Goal: Find specific page/section: Find specific page/section

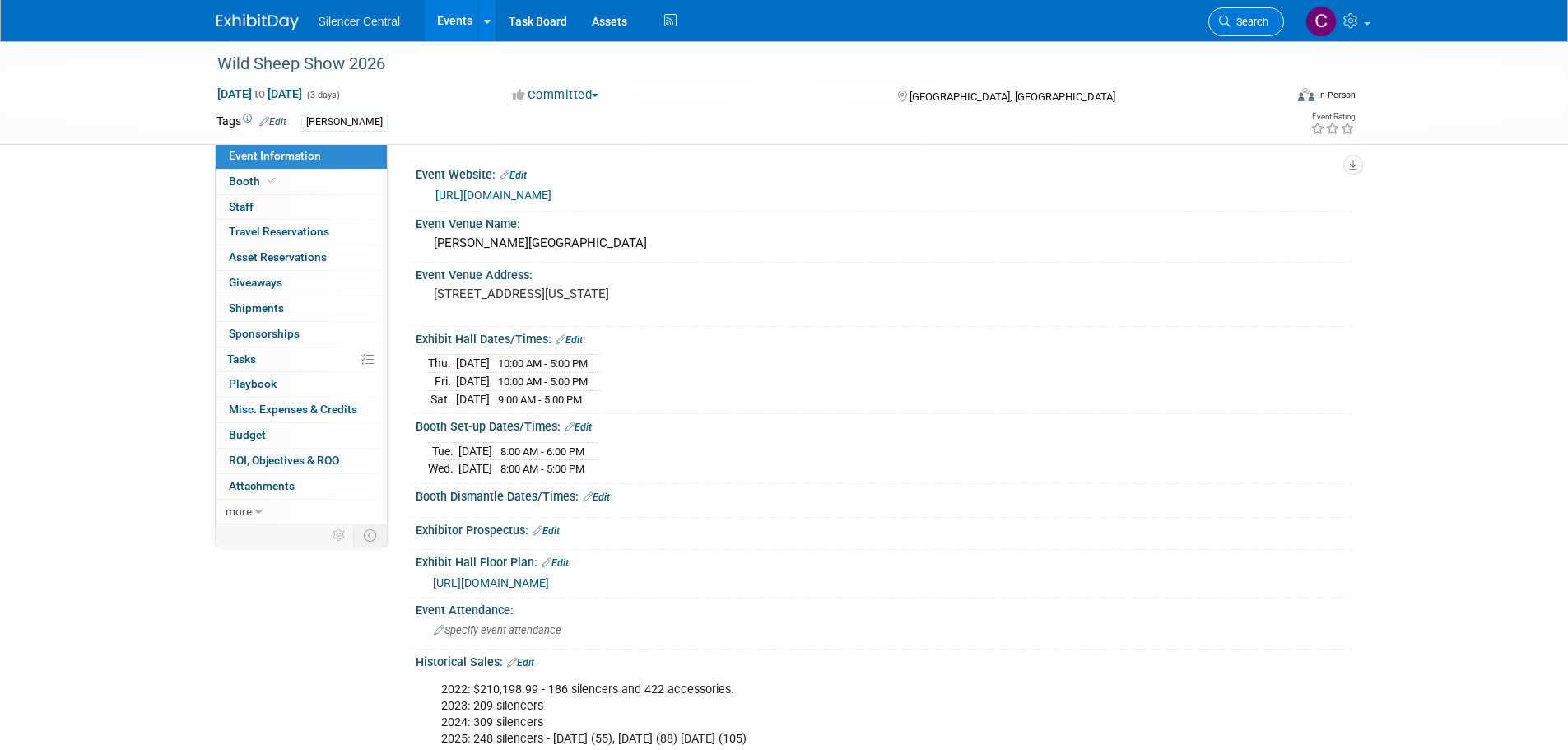
click at [1216, 15] on link "Search" at bounding box center [1246, 22] width 75 height 29
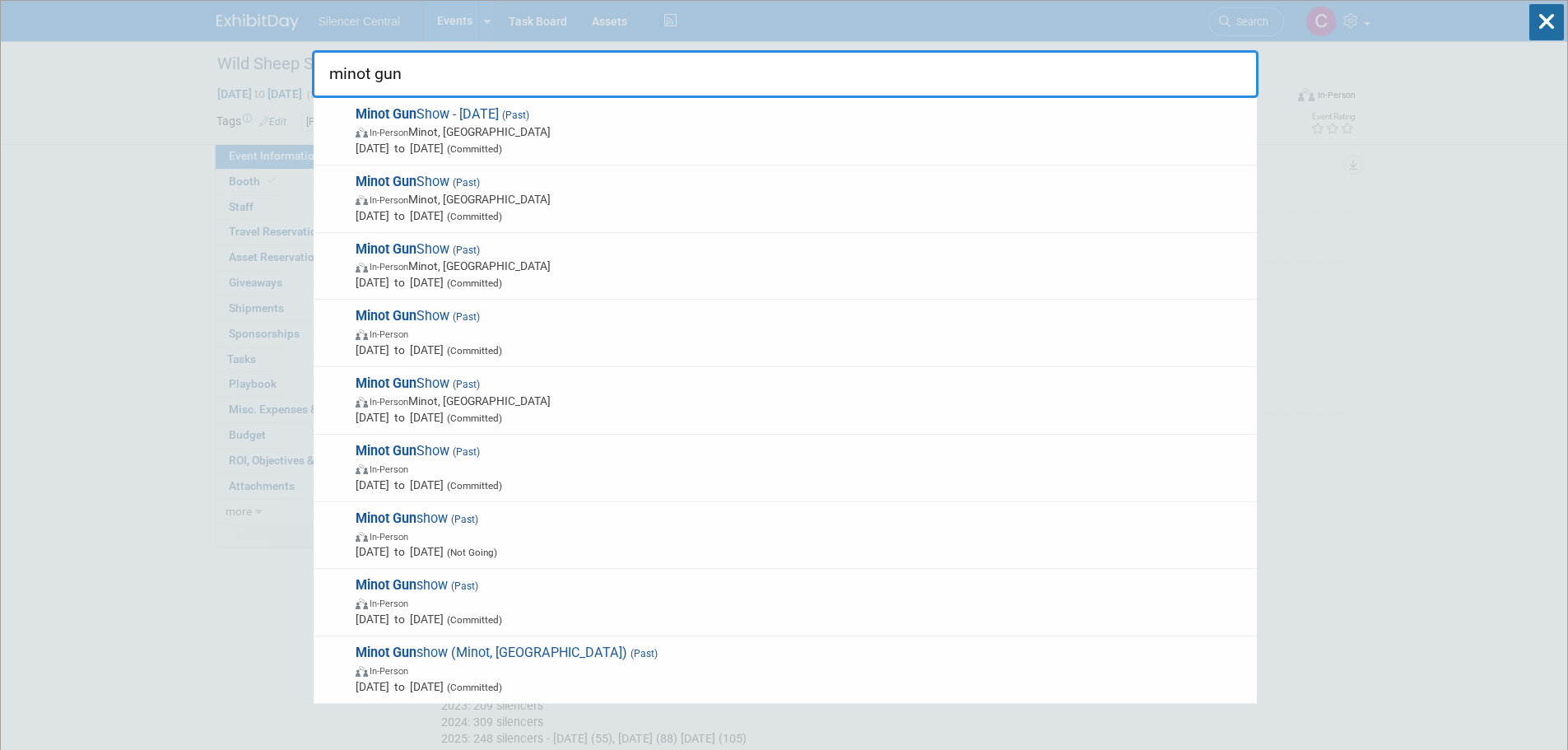
type input "minot gun"
click at [653, 409] on span "Nov 27, 2021 to Nov 28, 2021 (Committed)" at bounding box center [801, 417] width 893 height 16
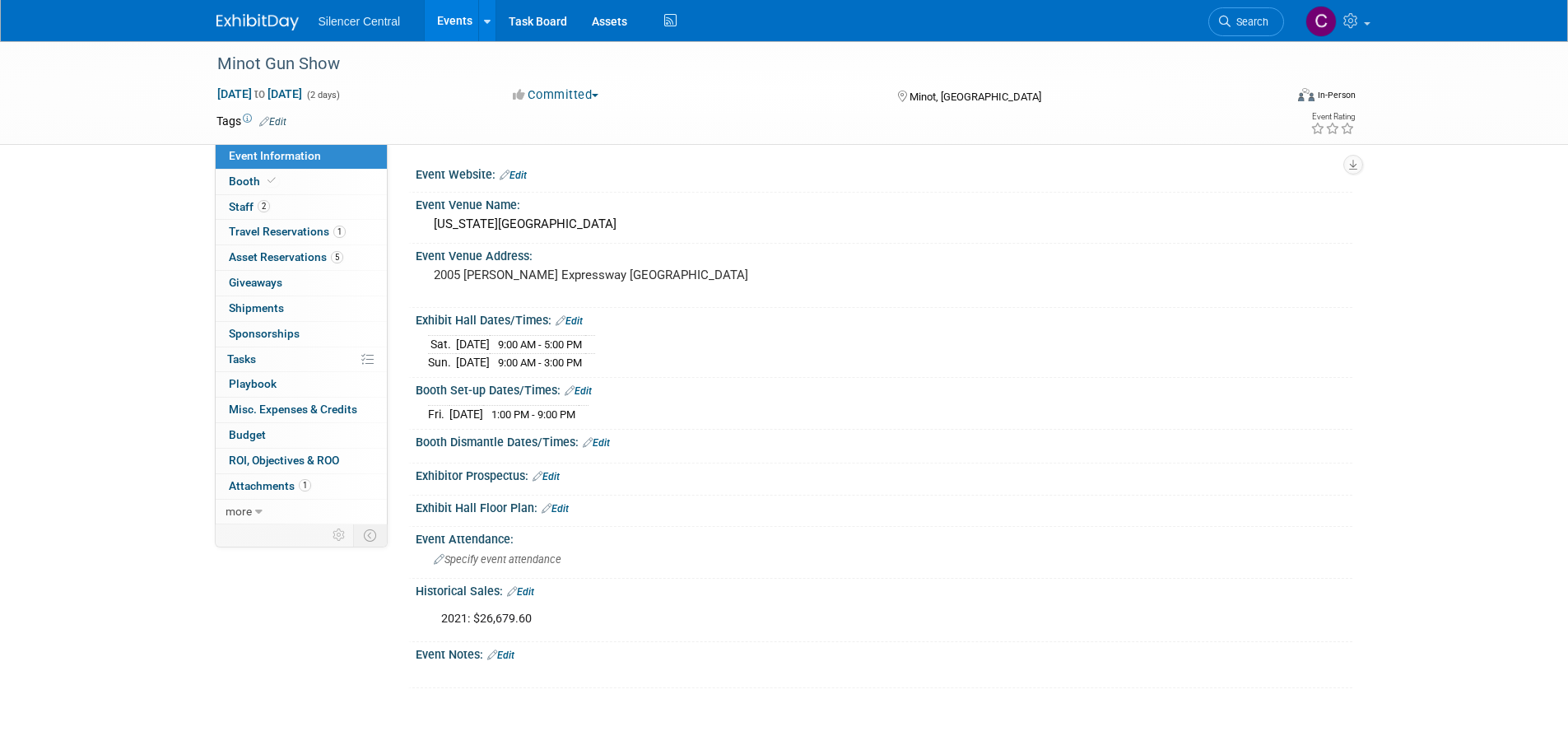
click at [253, 19] on img at bounding box center [258, 22] width 82 height 16
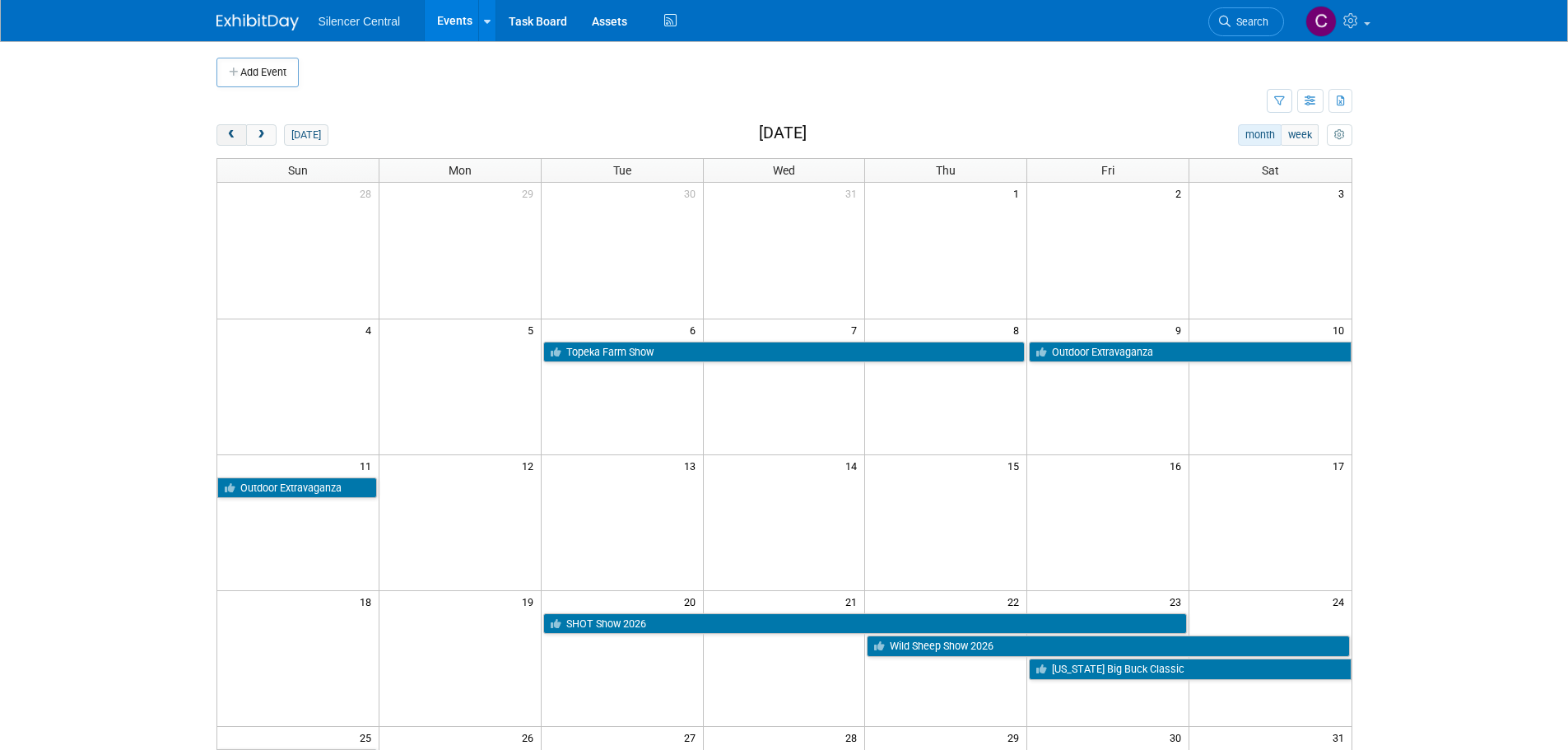
click at [230, 134] on span "prev" at bounding box center [231, 135] width 12 height 11
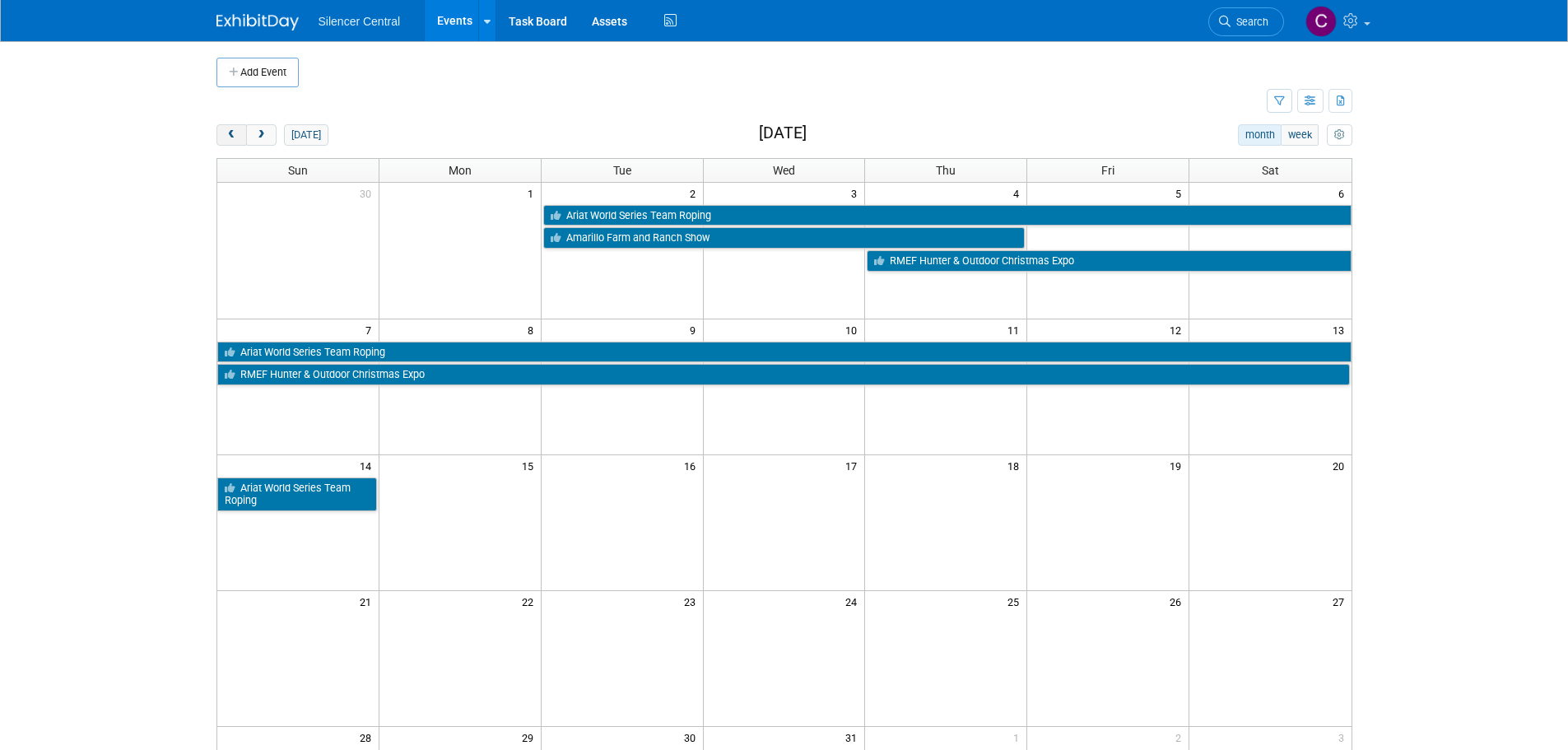
click at [230, 134] on span "prev" at bounding box center [231, 135] width 12 height 11
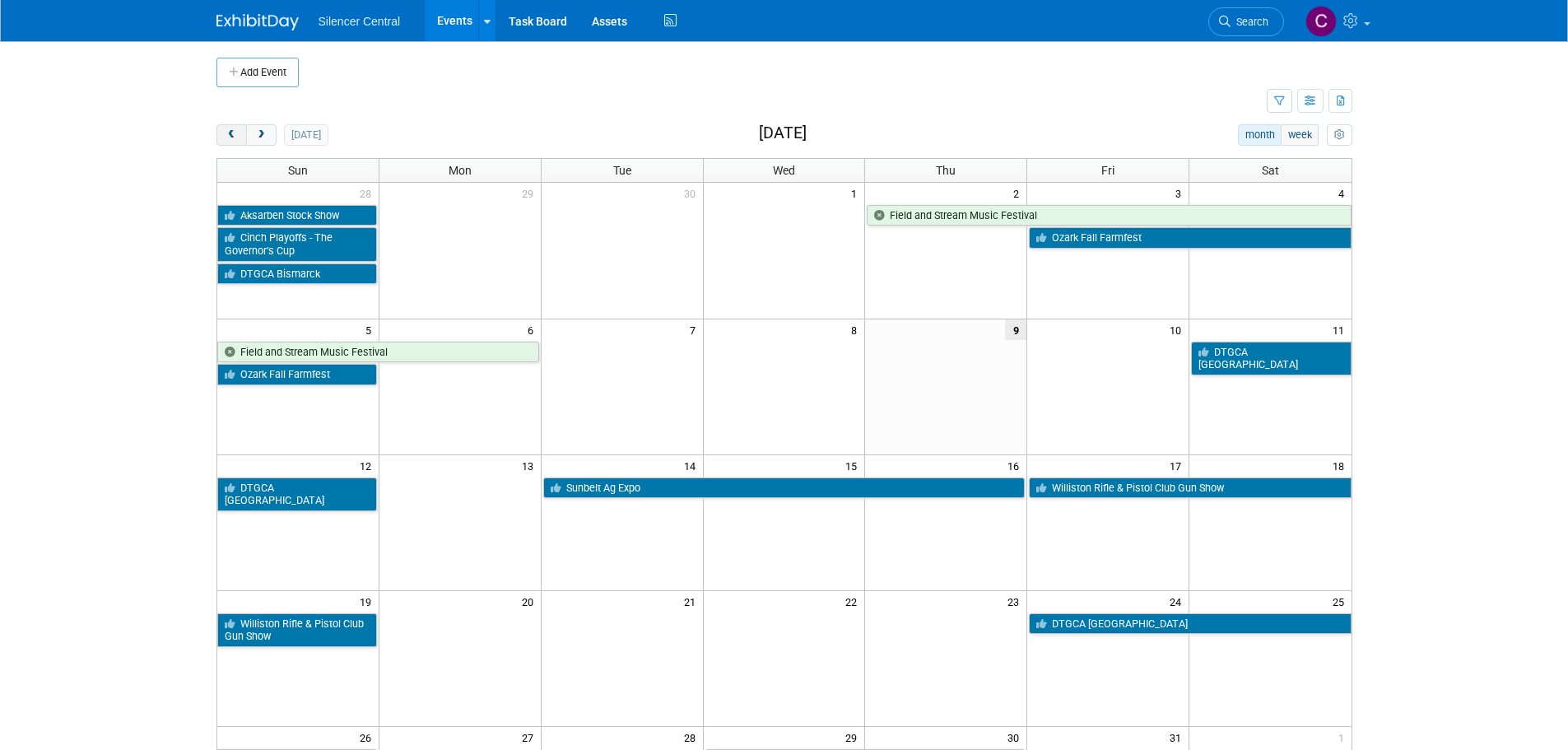
click at [230, 134] on span "prev" at bounding box center [231, 135] width 12 height 11
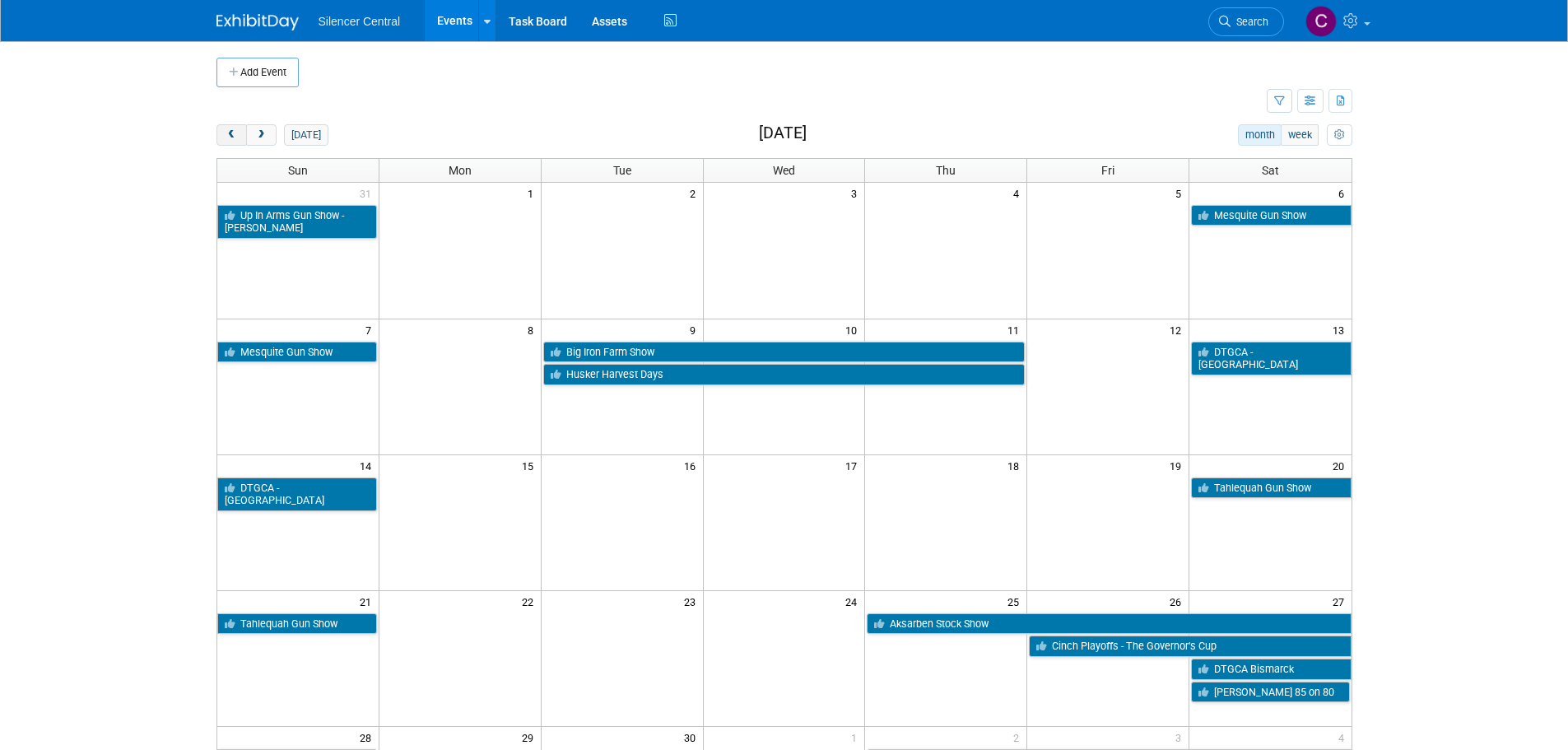
click at [230, 133] on span "prev" at bounding box center [231, 135] width 12 height 11
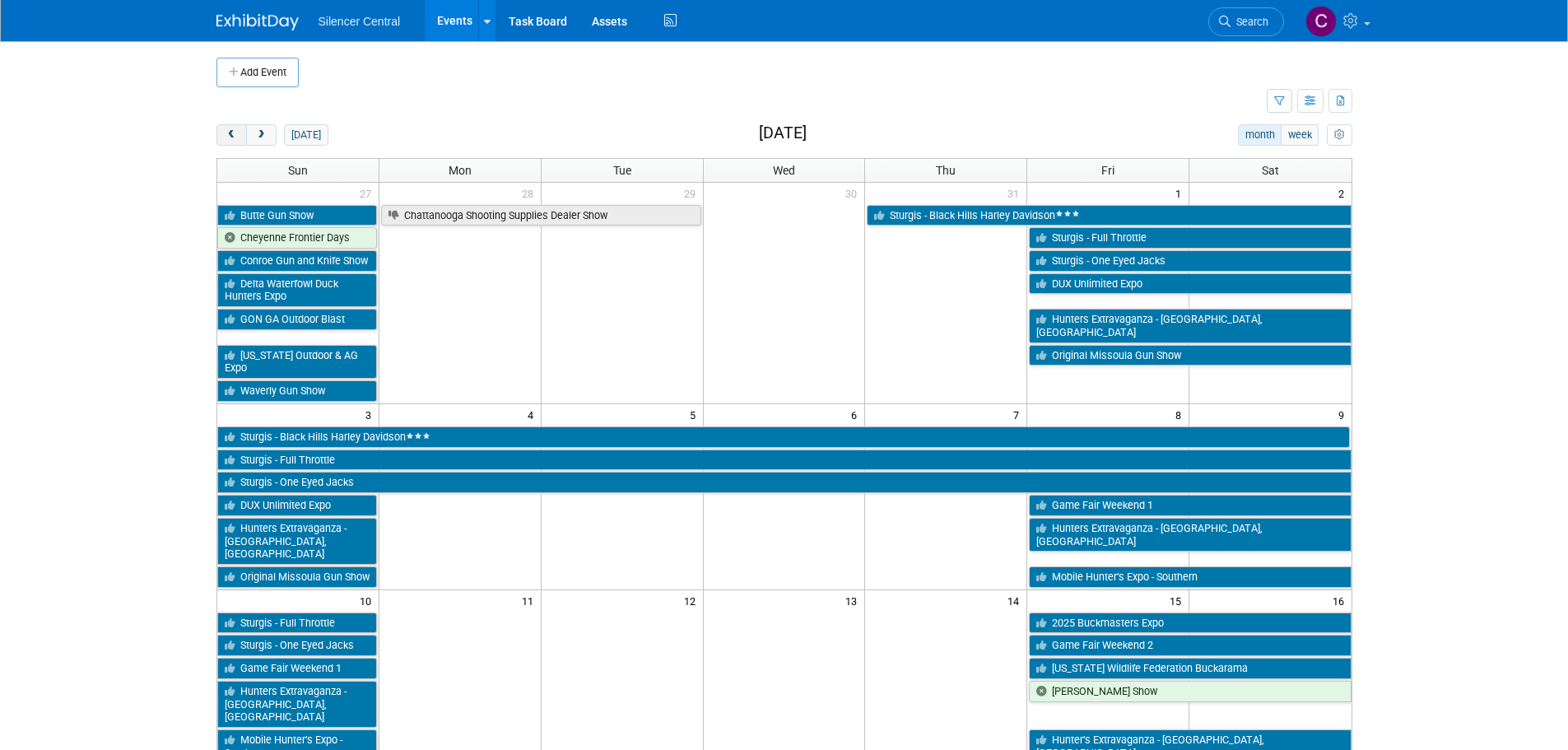
click at [230, 133] on span "prev" at bounding box center [231, 135] width 12 height 11
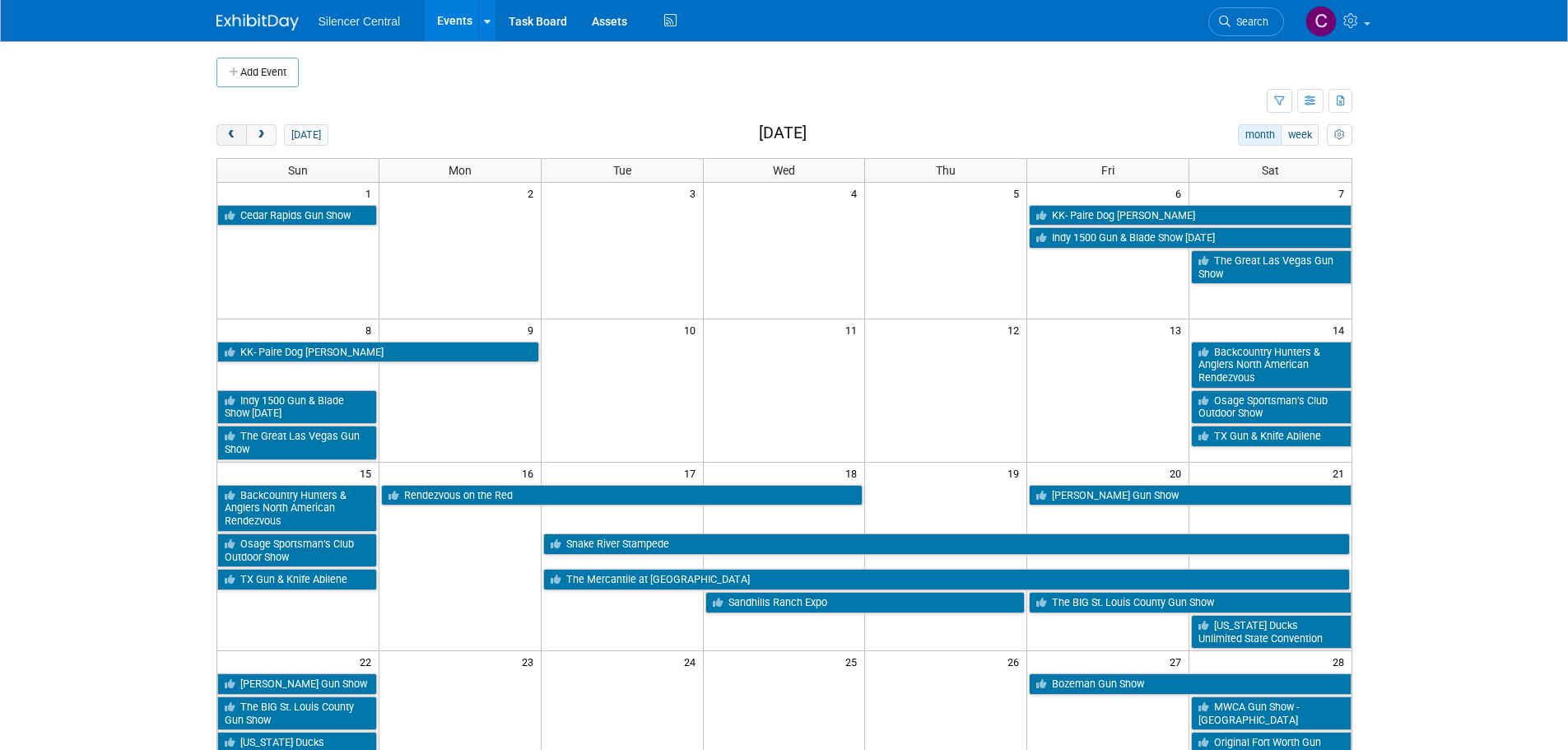
click at [230, 133] on span "prev" at bounding box center [231, 135] width 12 height 11
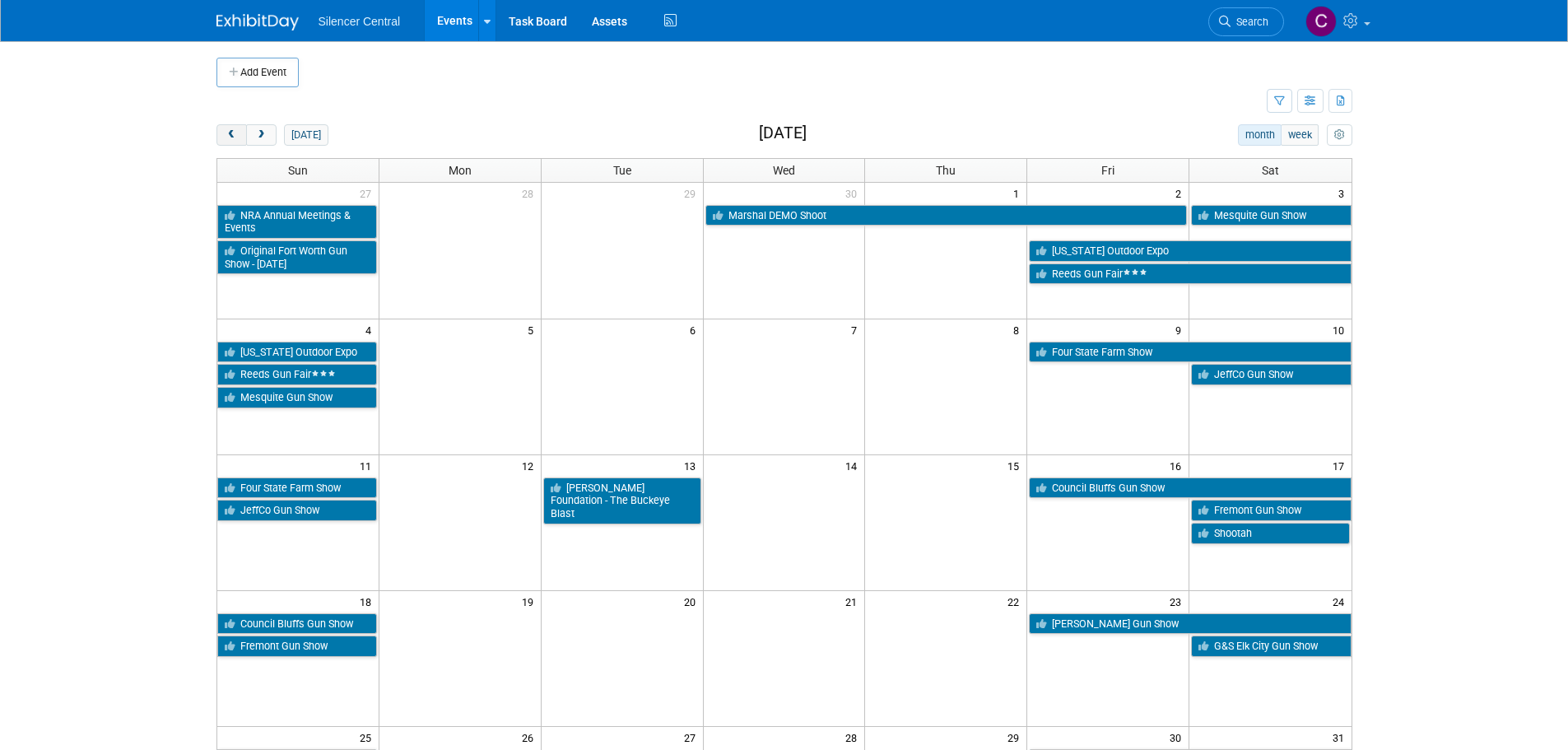
click at [230, 133] on span "prev" at bounding box center [231, 135] width 12 height 11
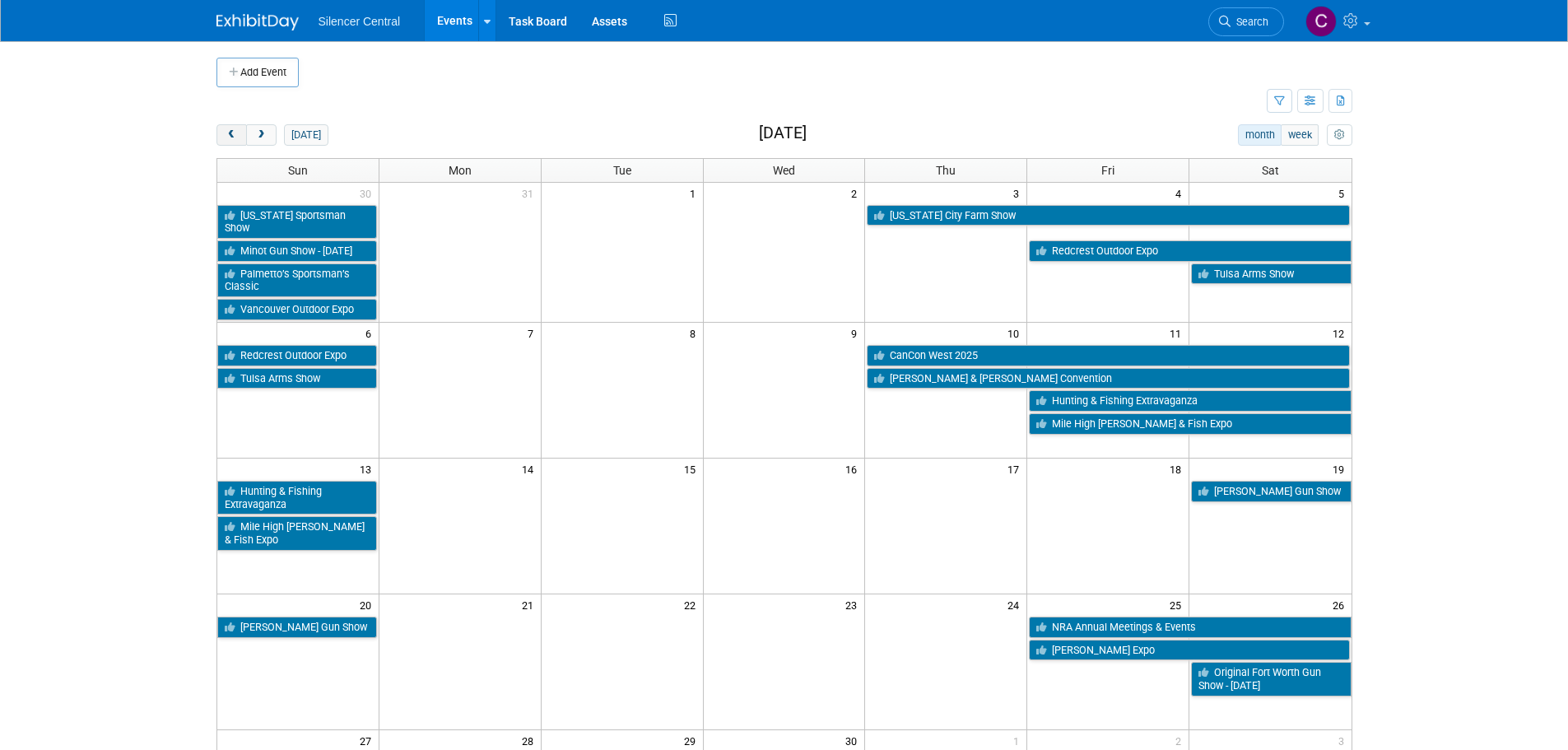
click at [230, 133] on span "prev" at bounding box center [231, 135] width 12 height 11
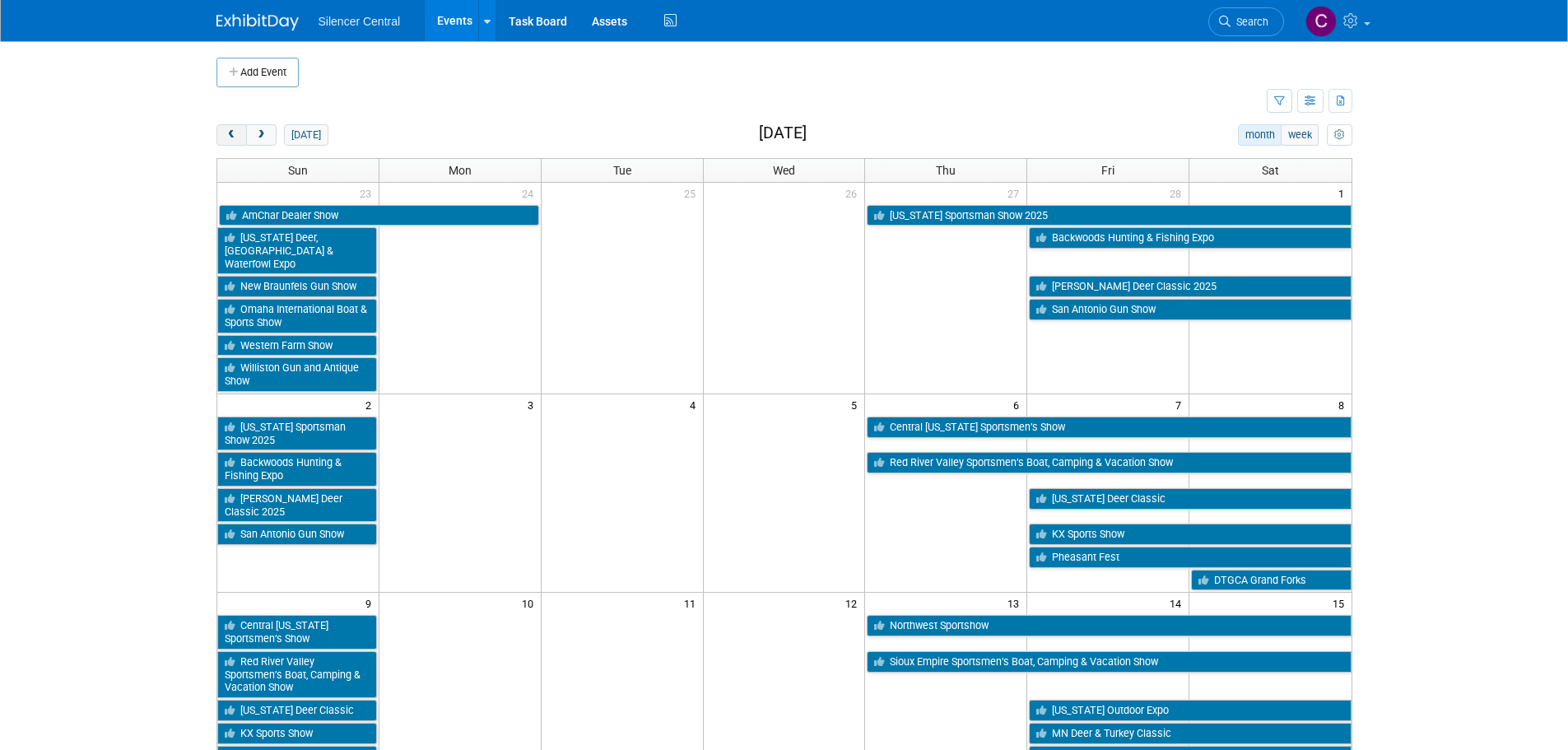
click at [230, 133] on span "prev" at bounding box center [231, 135] width 12 height 11
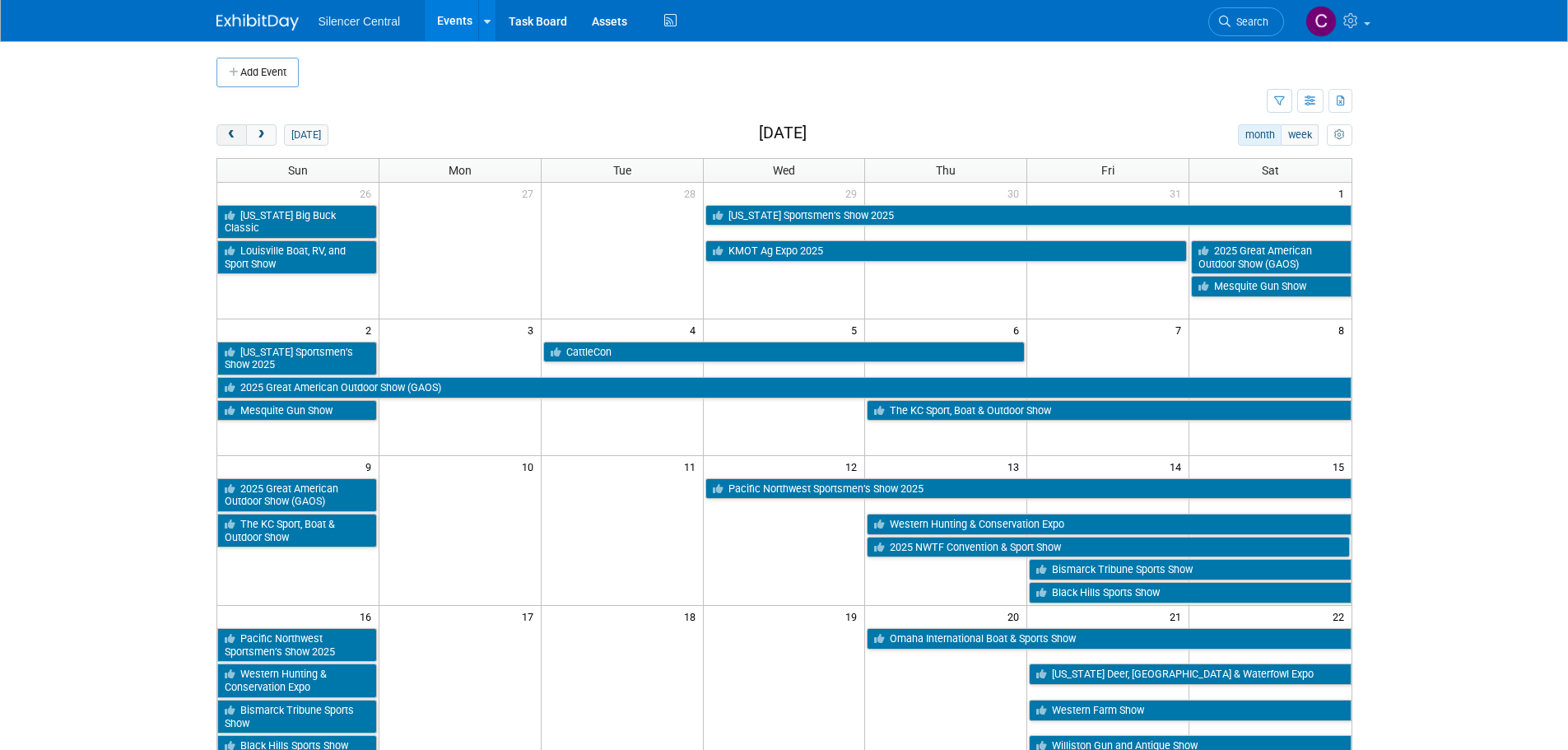
click at [230, 133] on span "prev" at bounding box center [231, 135] width 12 height 11
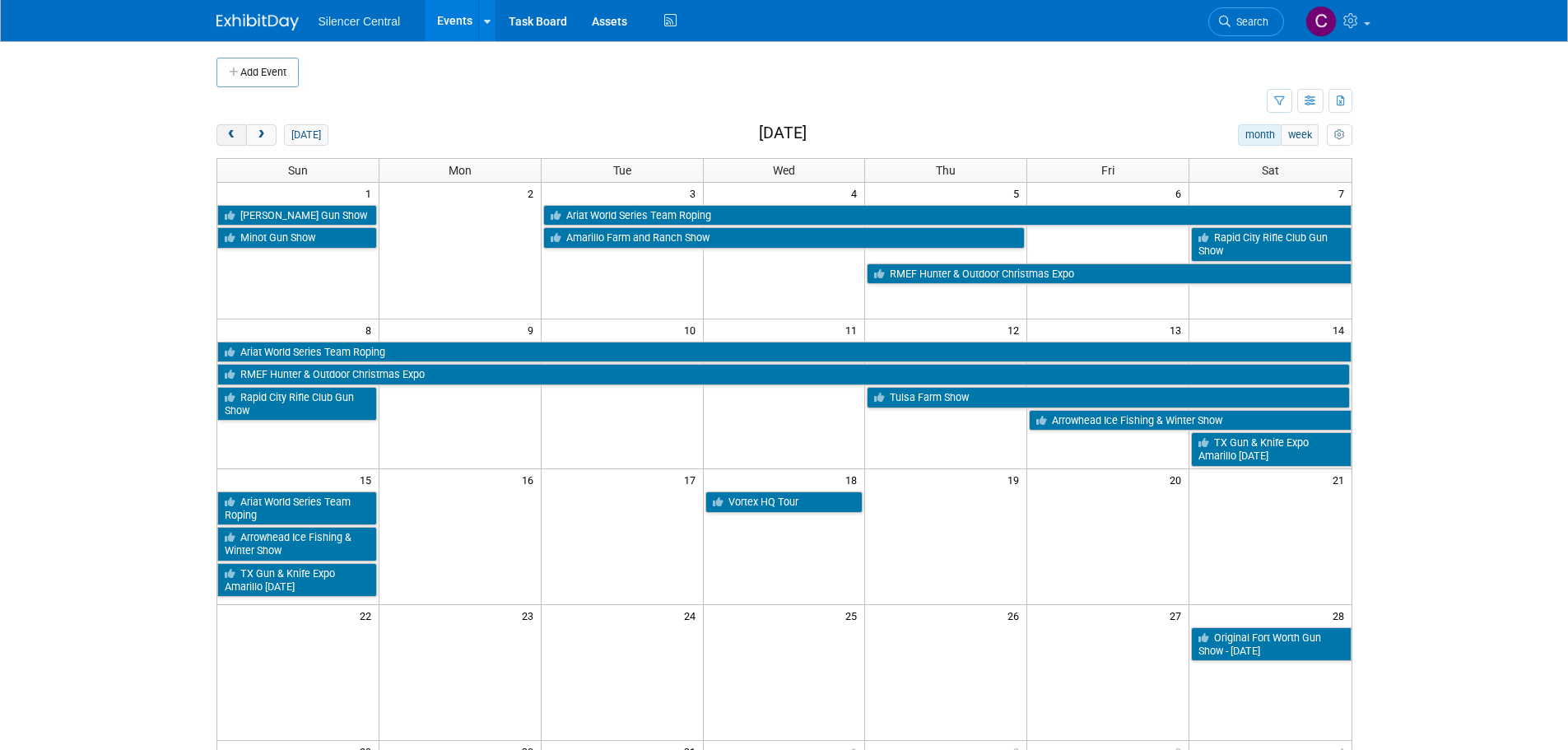
click at [230, 133] on span "prev" at bounding box center [231, 135] width 12 height 11
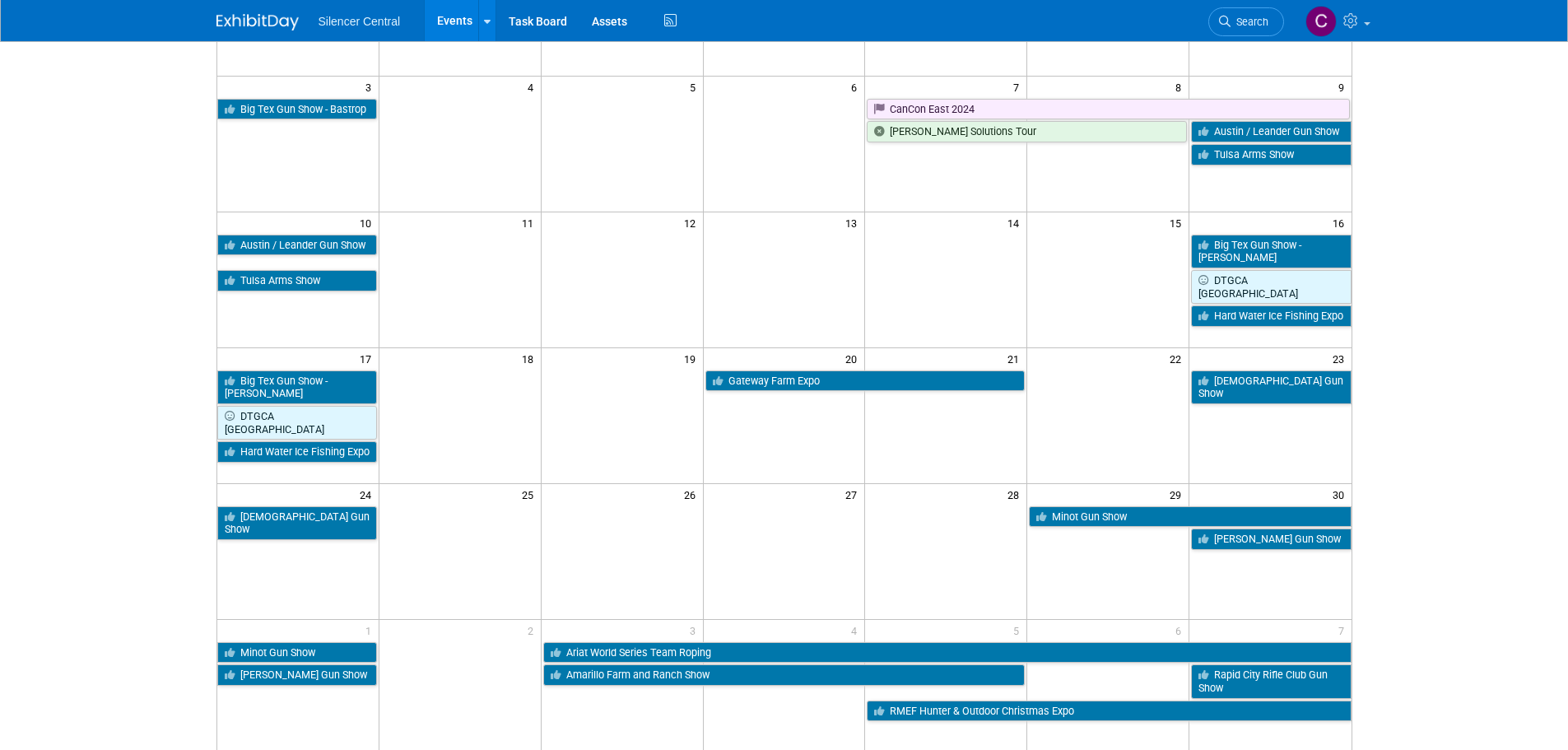
scroll to position [330, 0]
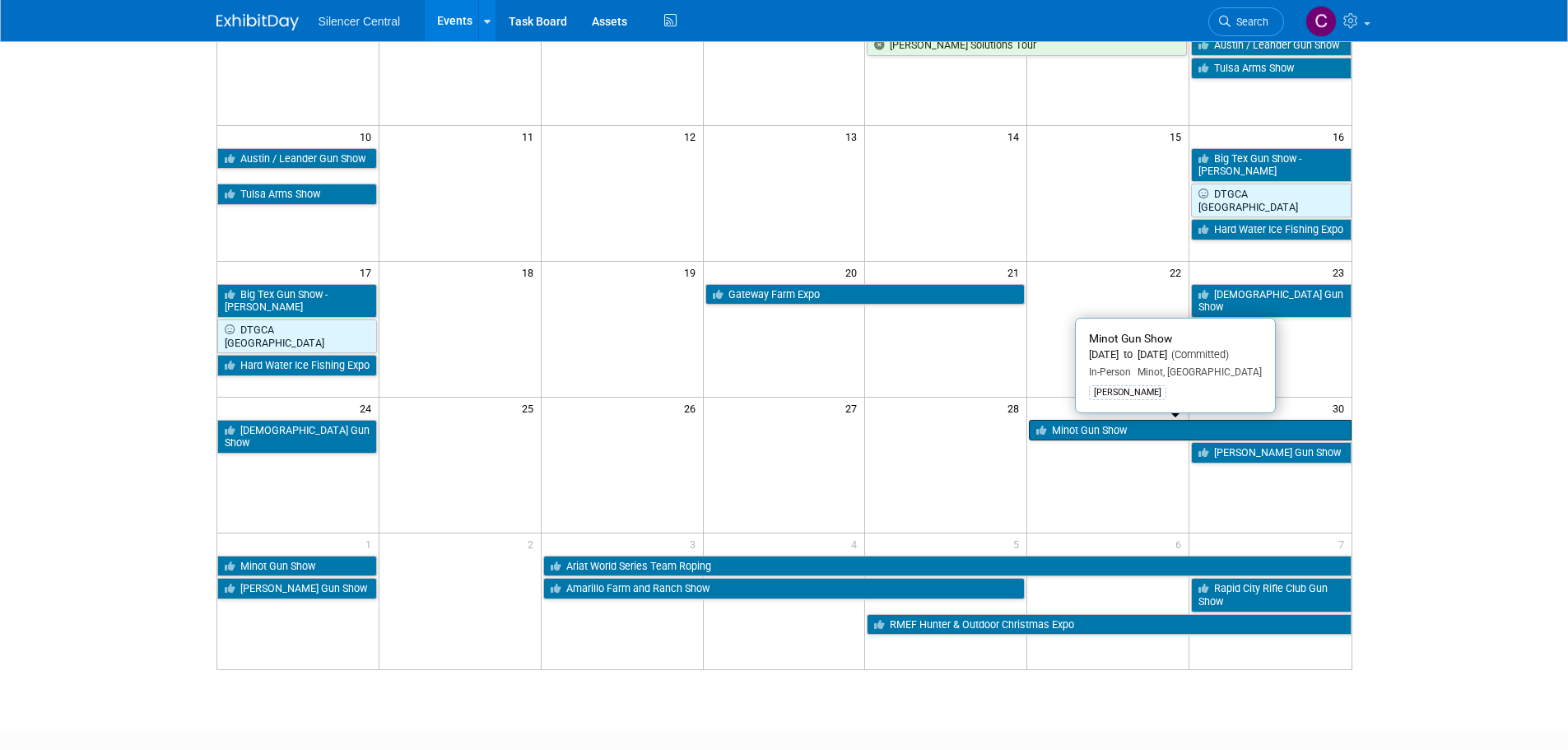
click at [1112, 437] on link "Minot Gun Show" at bounding box center [1190, 431] width 322 height 21
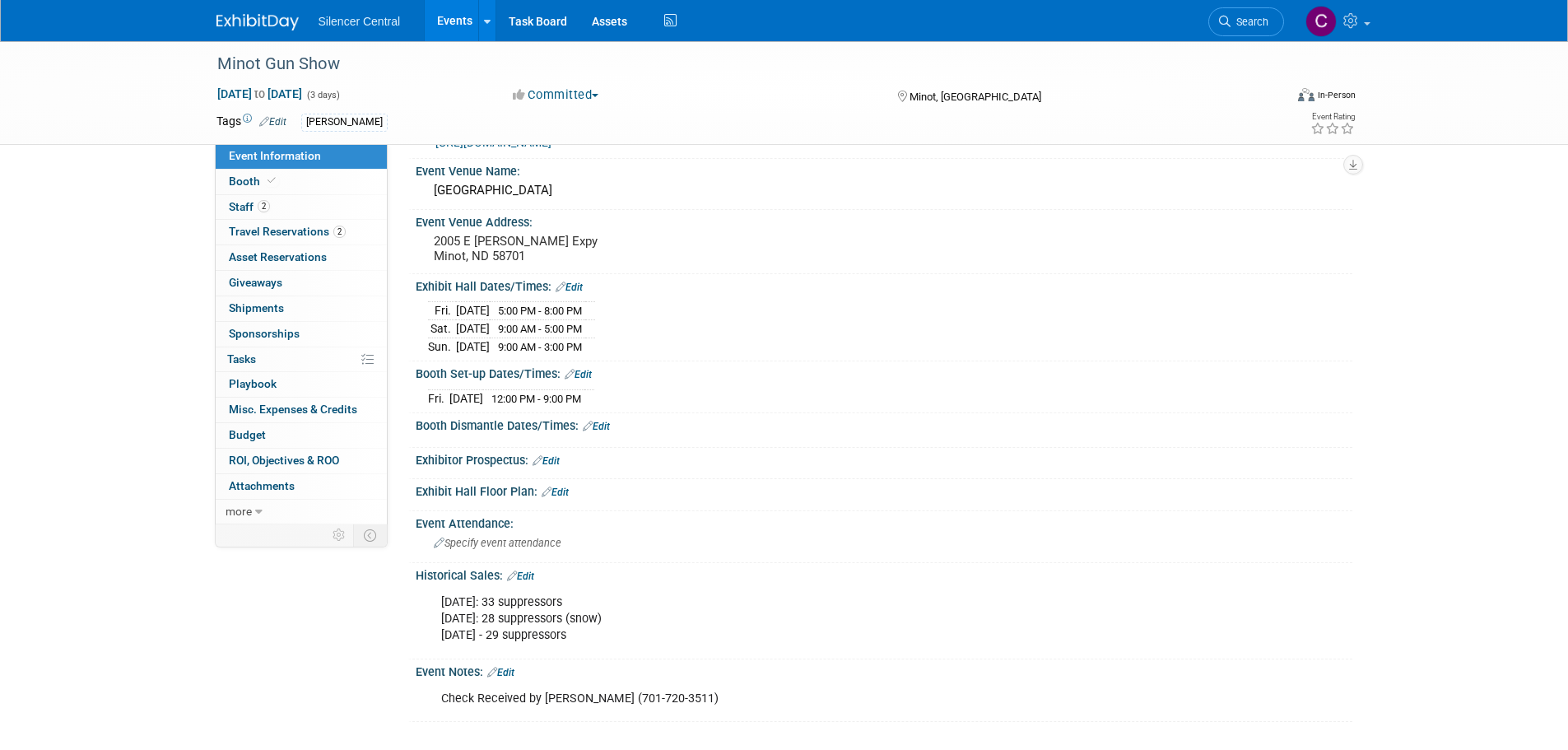
scroll to position [82, 0]
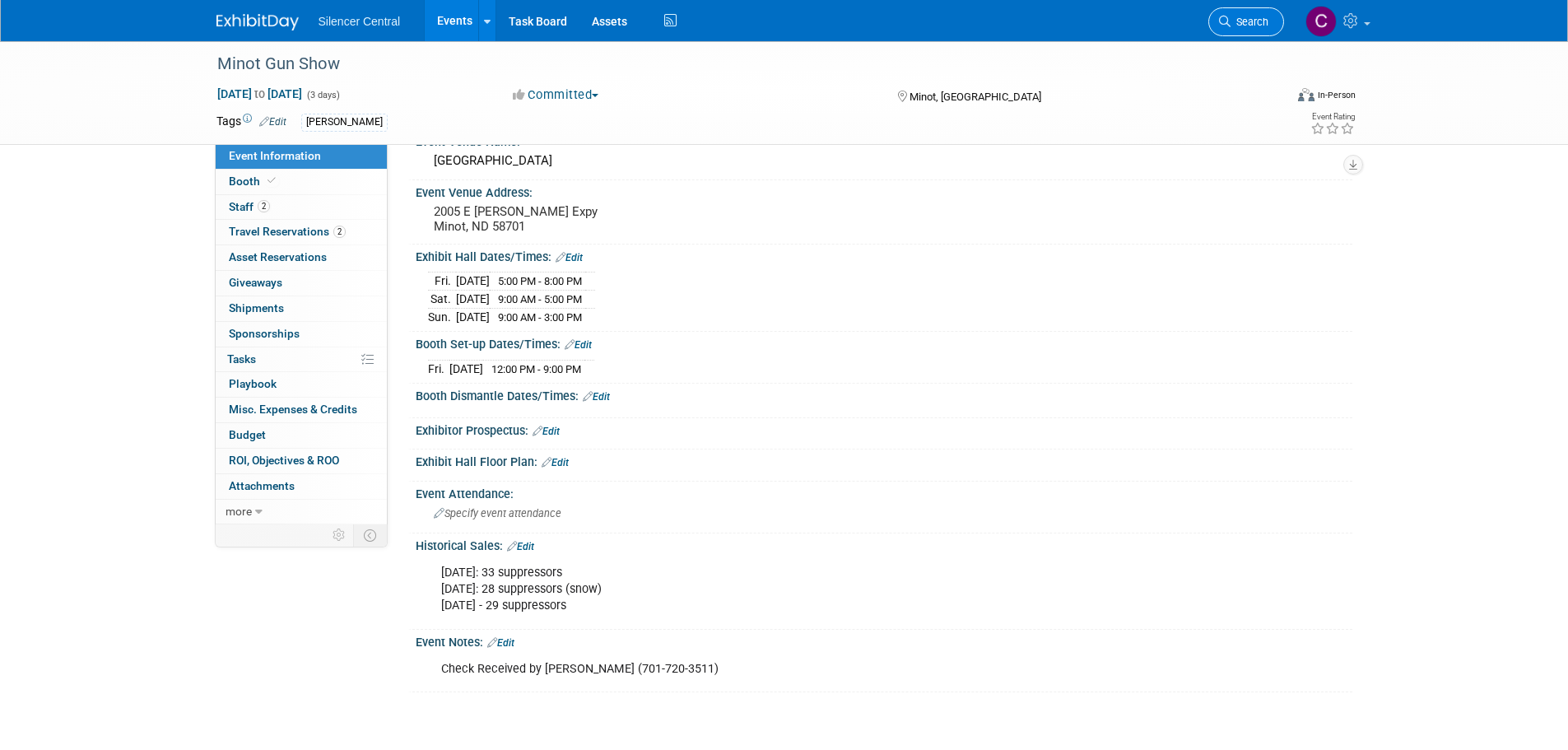
click at [1232, 22] on span "Search" at bounding box center [1250, 21] width 38 height 12
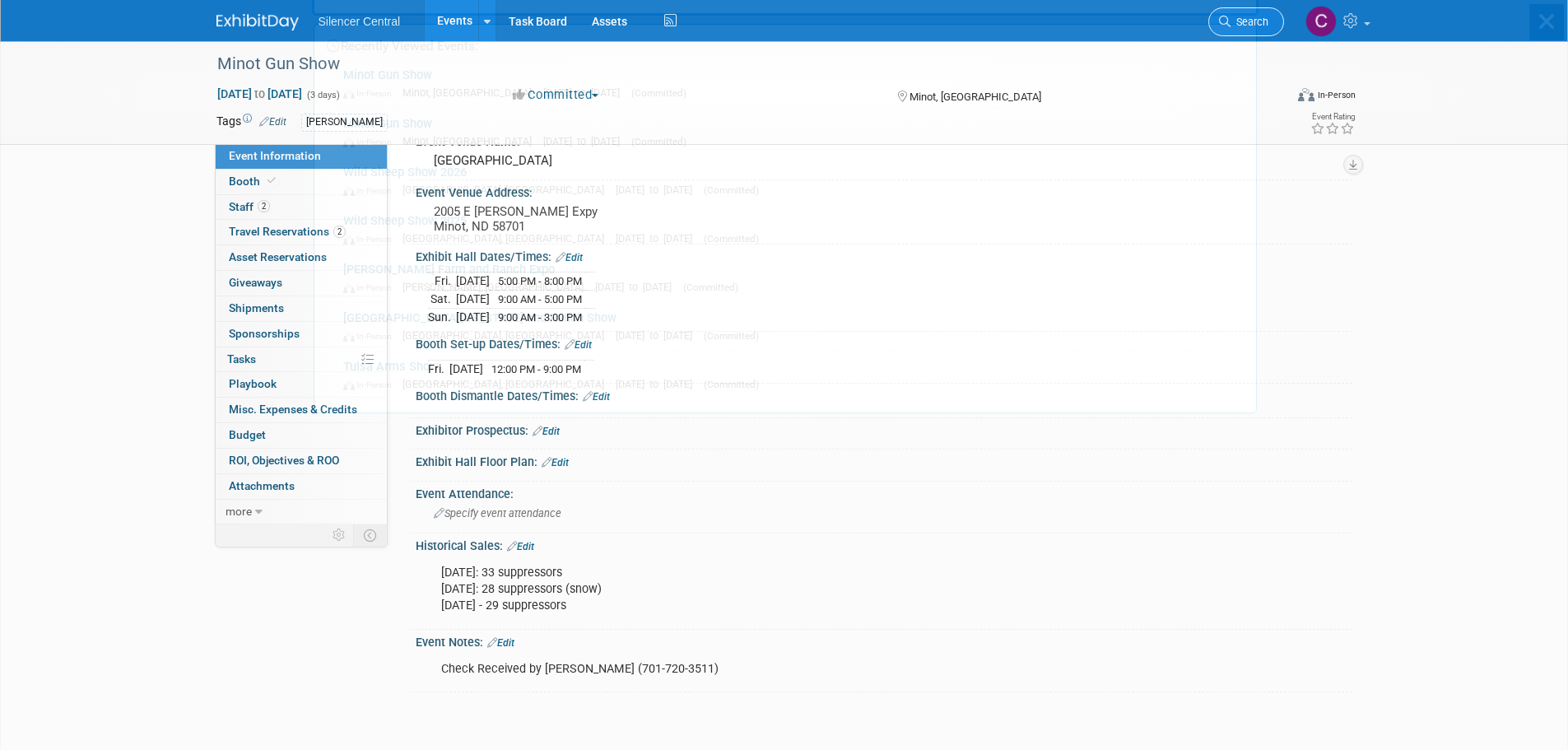
scroll to position [0, 0]
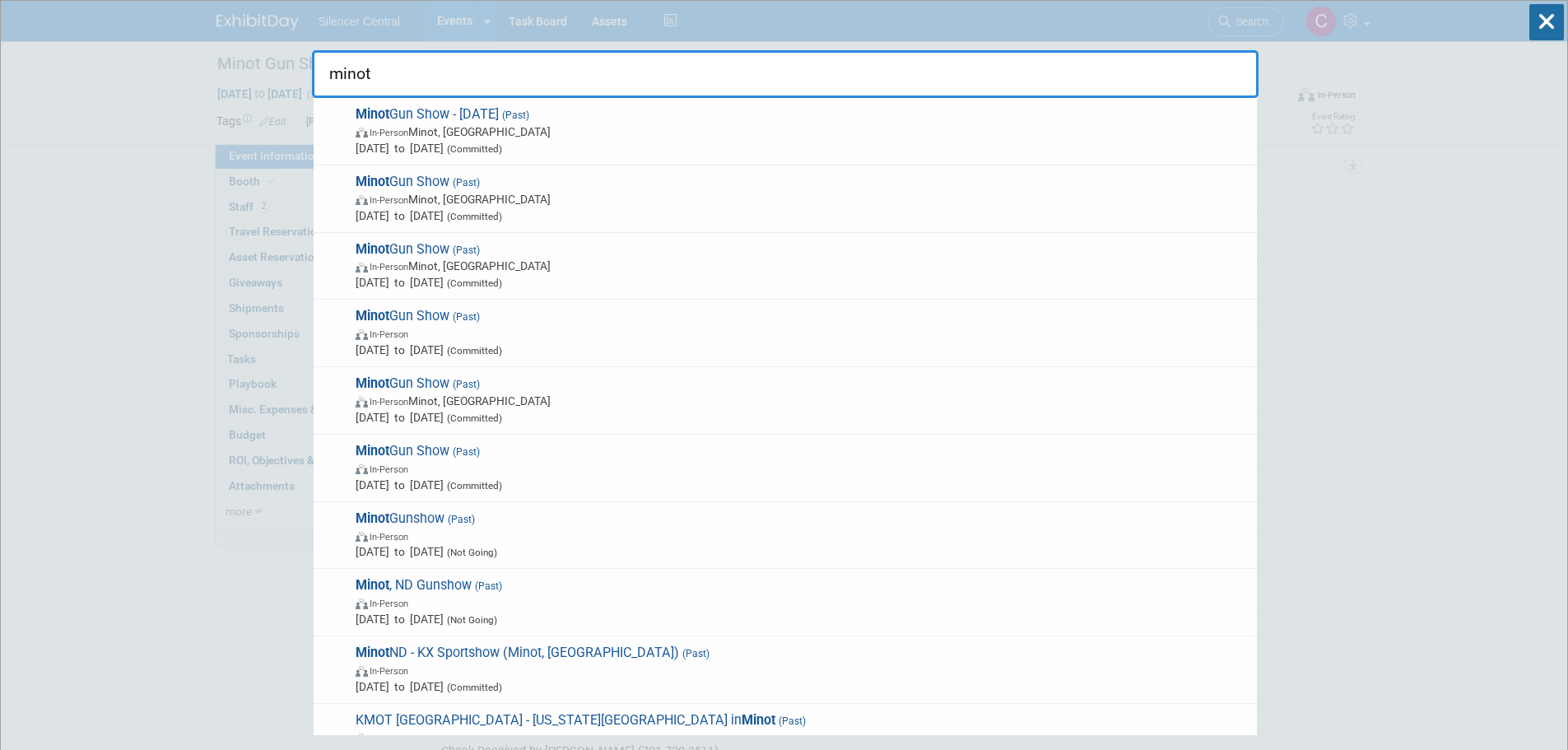
type input "minot"
click at [583, 115] on span "Minot Gun Show - March 2025 (Past) In-Person Minot, ND Mar 28, 2025 to Mar 30, …" at bounding box center [799, 131] width 899 height 51
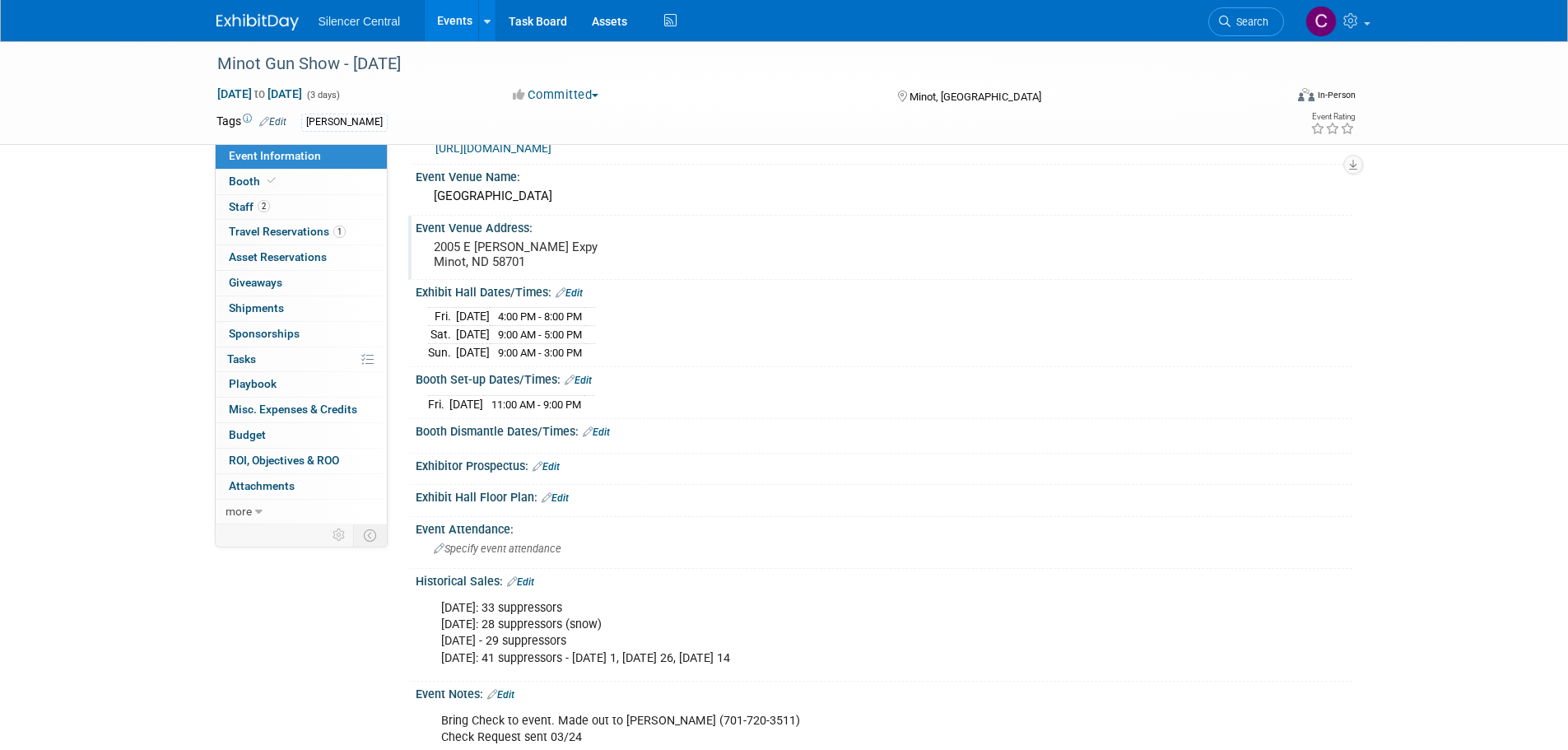
scroll to position [82, 0]
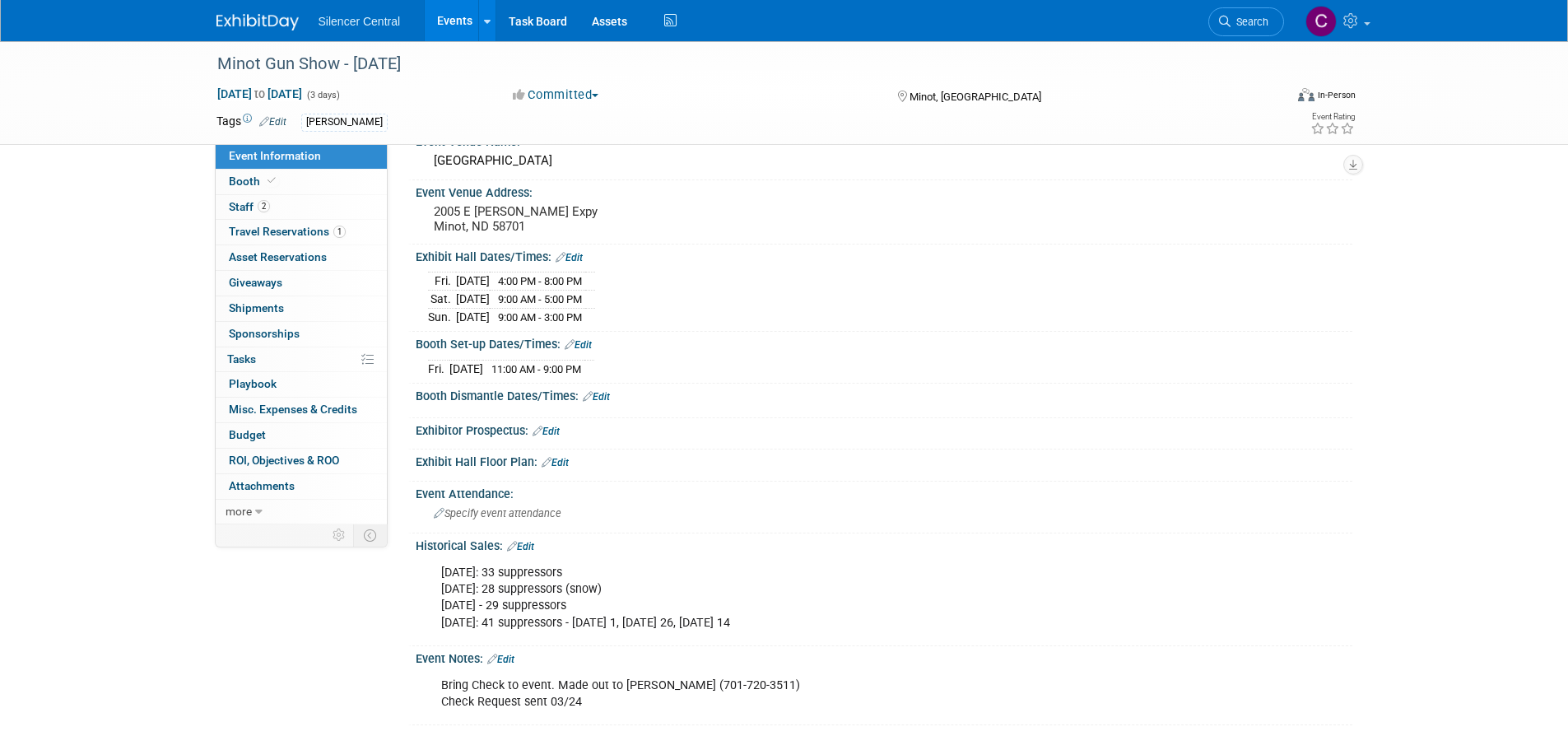
click at [265, 14] on img at bounding box center [258, 22] width 82 height 16
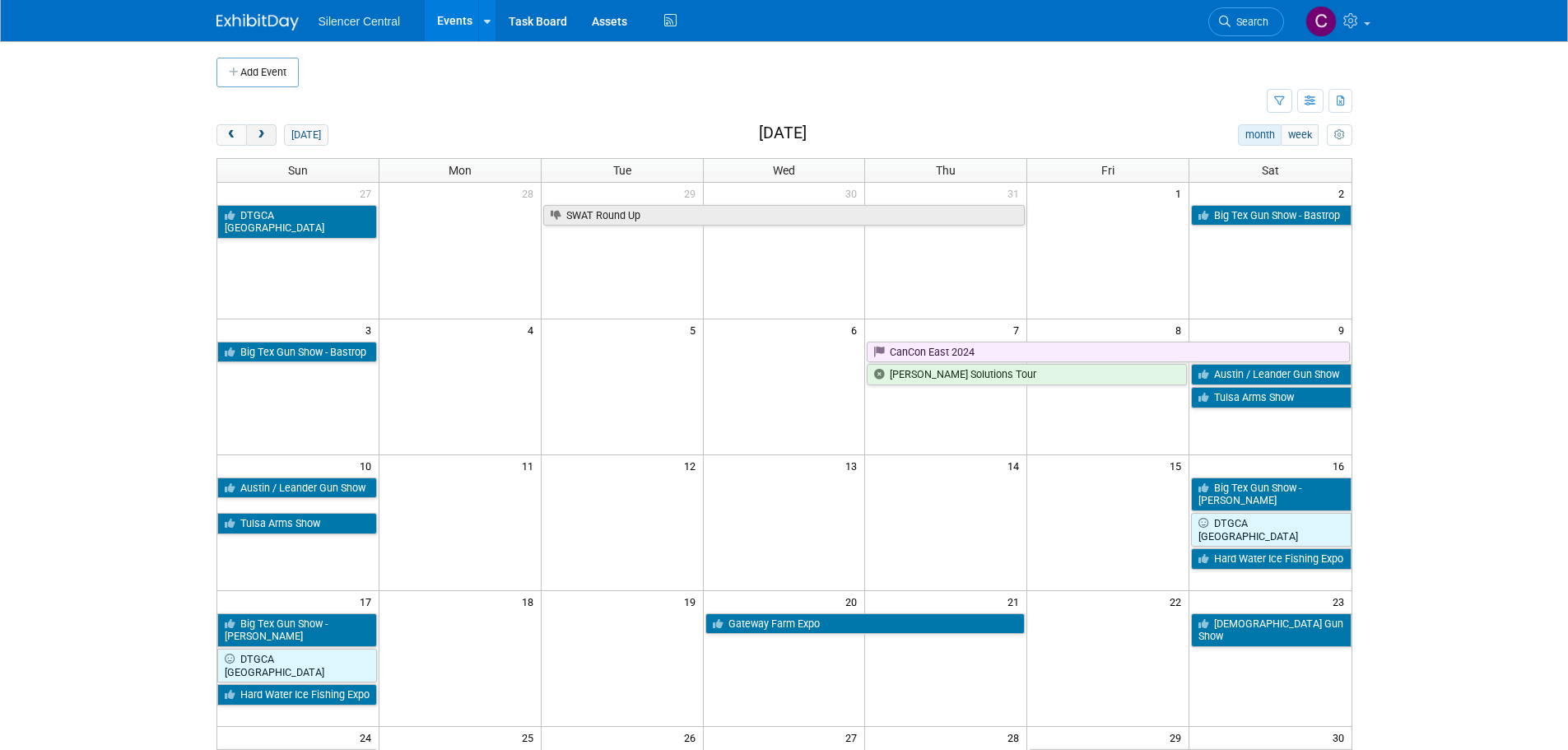
click at [262, 135] on span "next" at bounding box center [261, 135] width 12 height 11
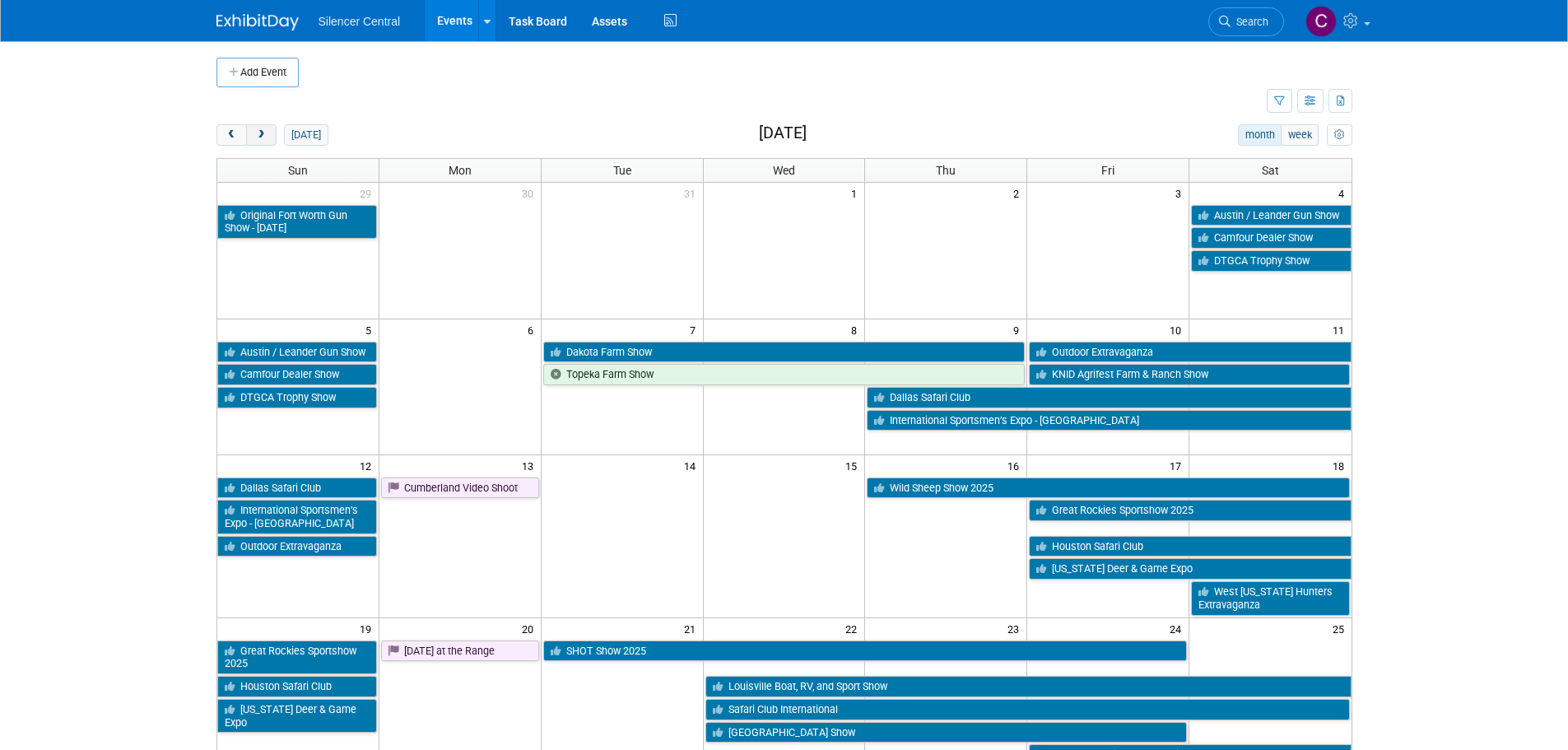
click at [262, 135] on span "next" at bounding box center [261, 135] width 12 height 11
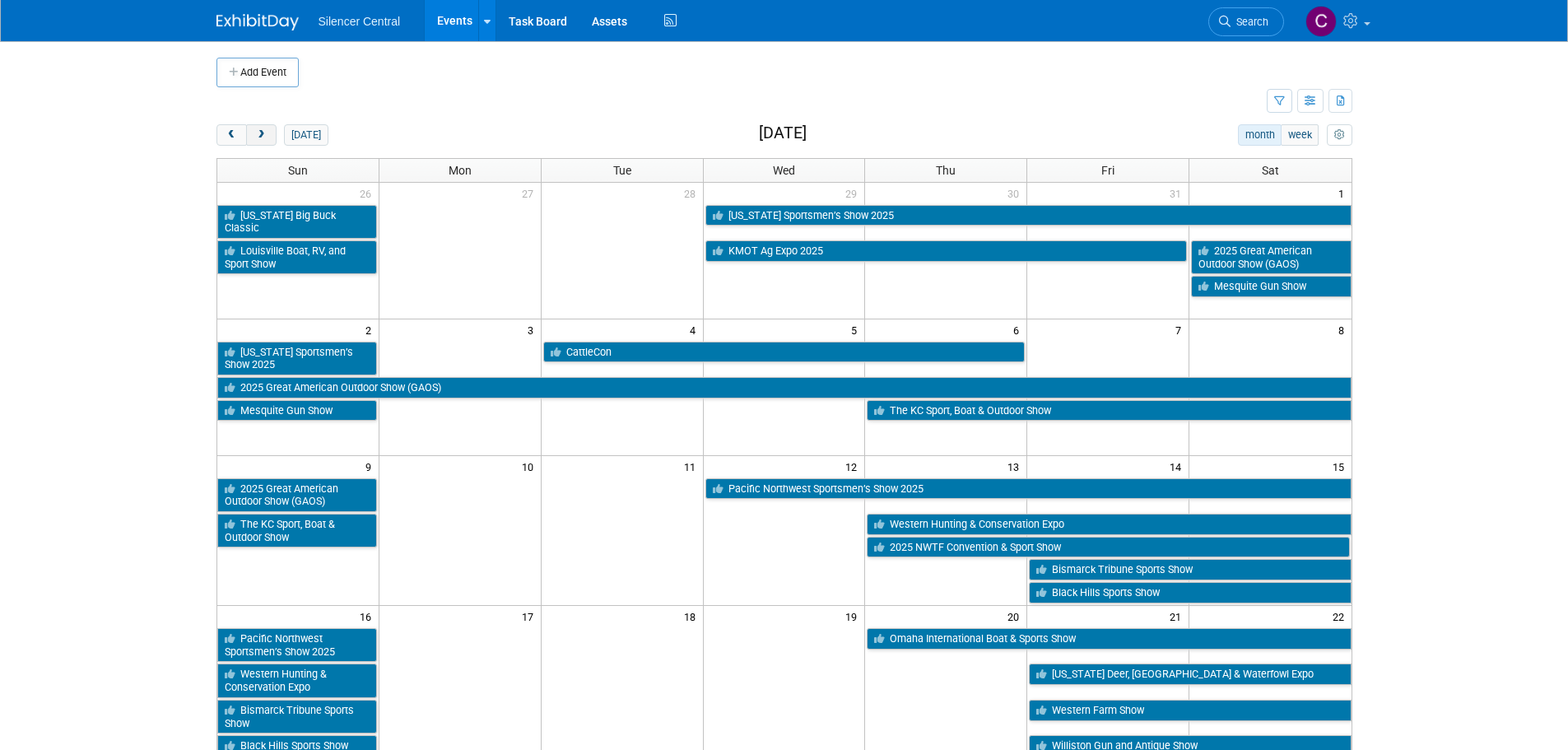
click at [262, 135] on span "next" at bounding box center [261, 135] width 12 height 11
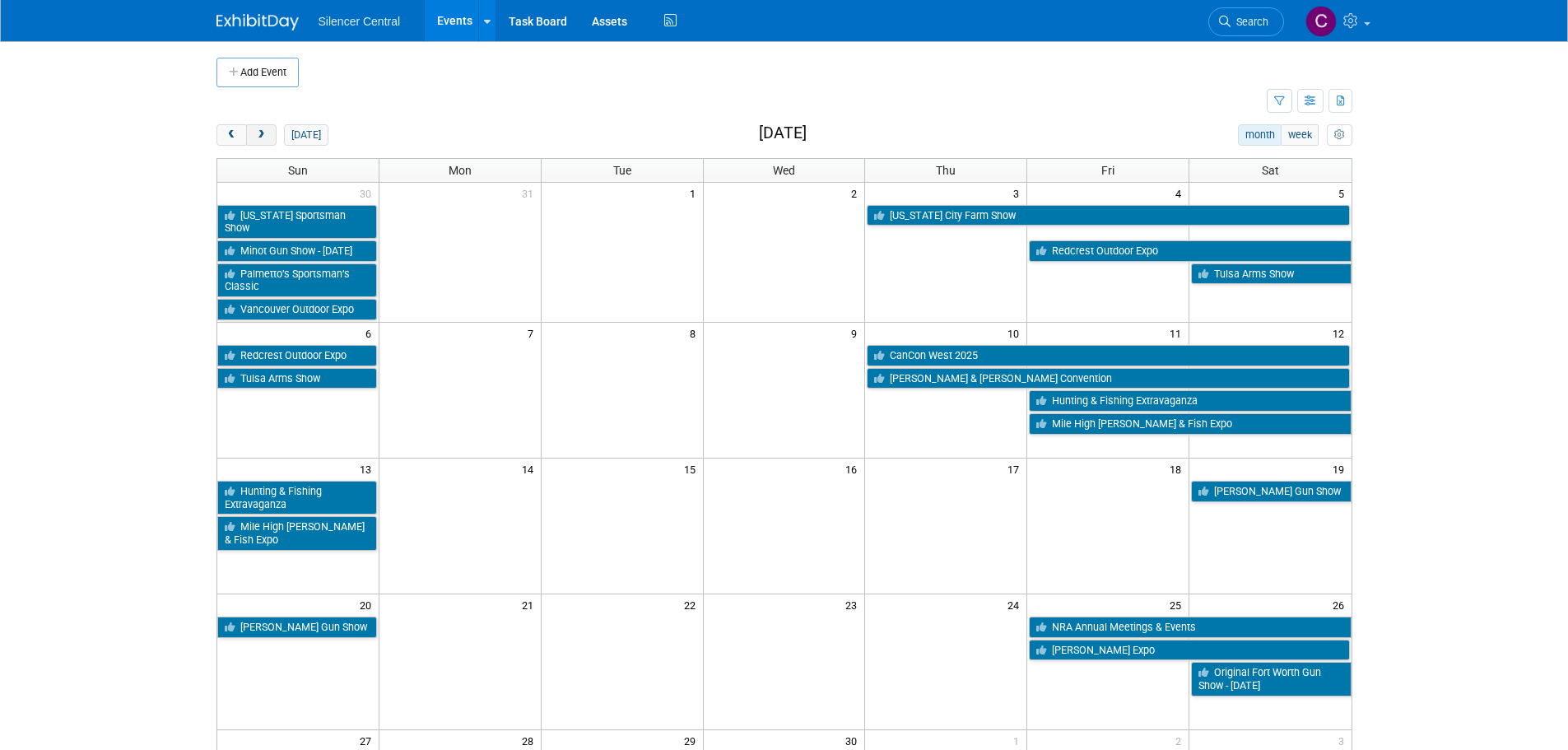
click at [262, 135] on span "next" at bounding box center [261, 135] width 12 height 11
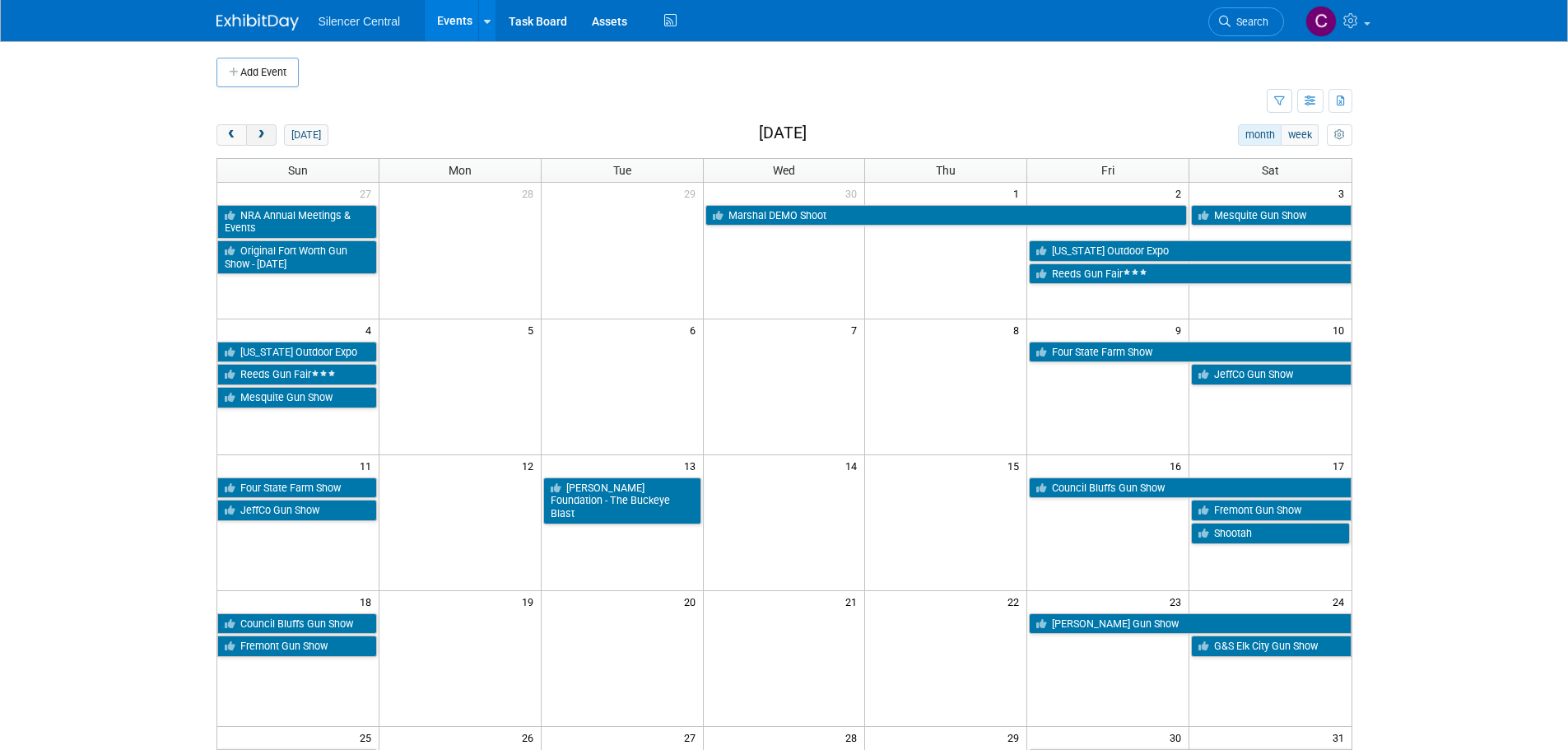
click at [262, 135] on span "next" at bounding box center [261, 135] width 12 height 11
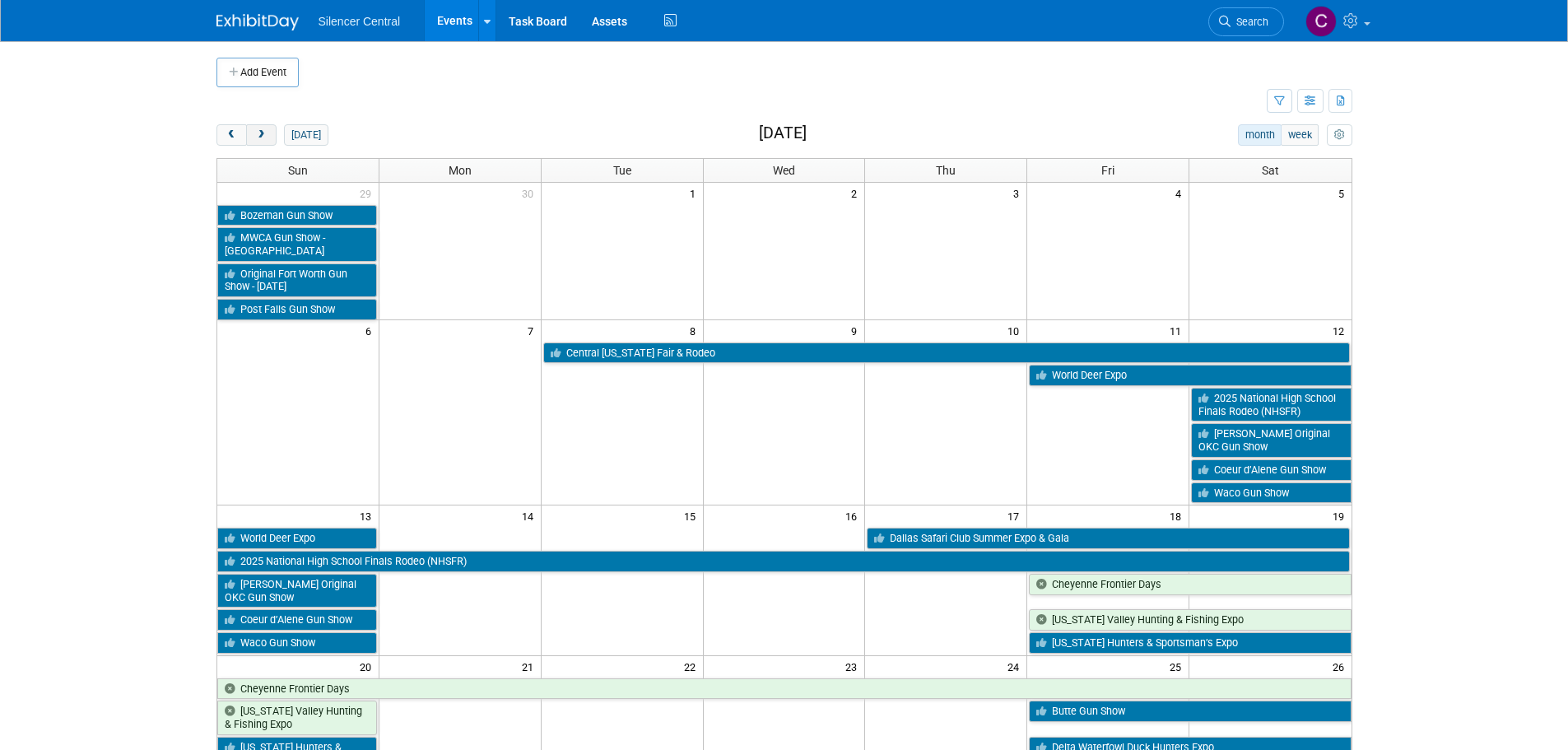
click at [262, 135] on span "next" at bounding box center [261, 135] width 12 height 11
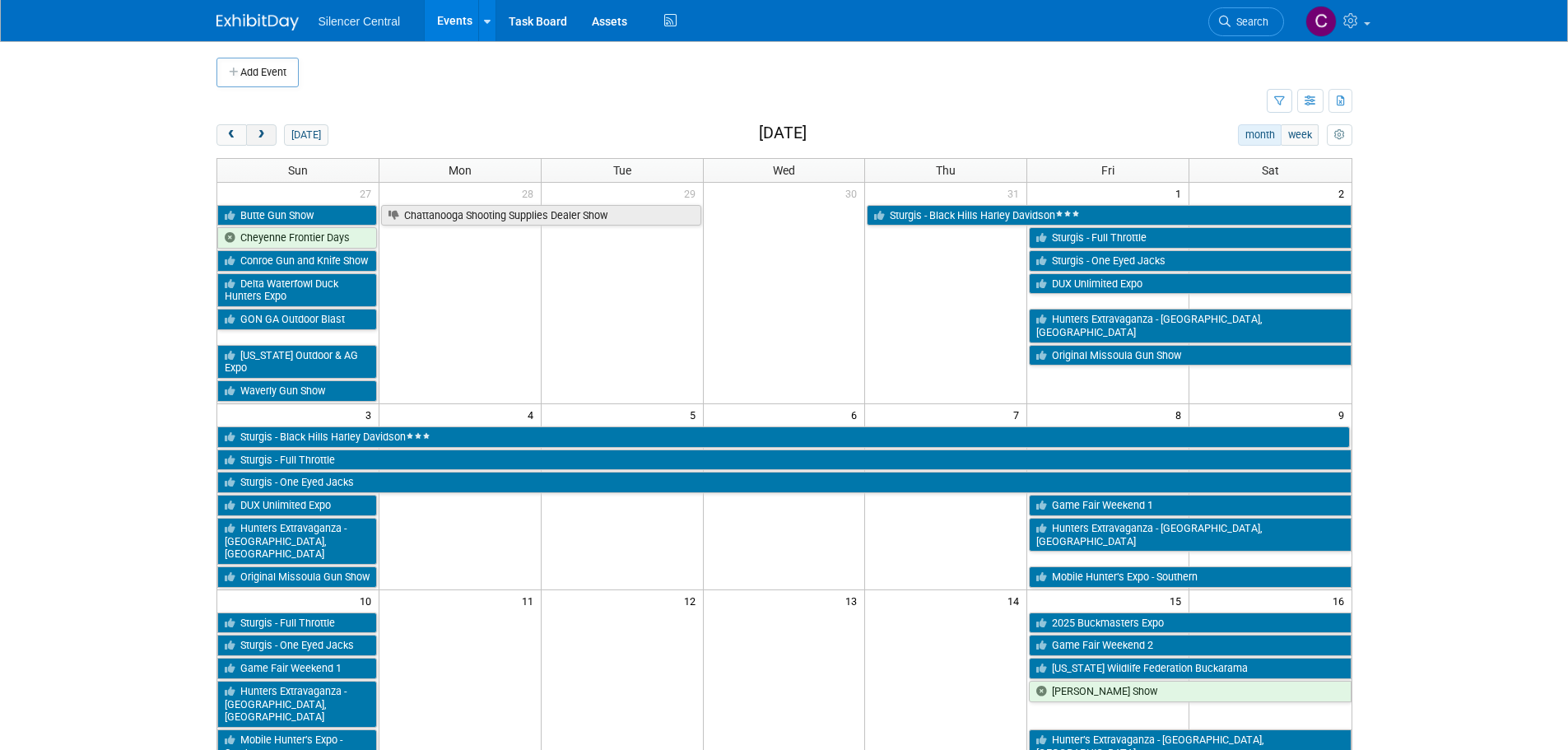
click at [262, 135] on span "next" at bounding box center [261, 135] width 12 height 11
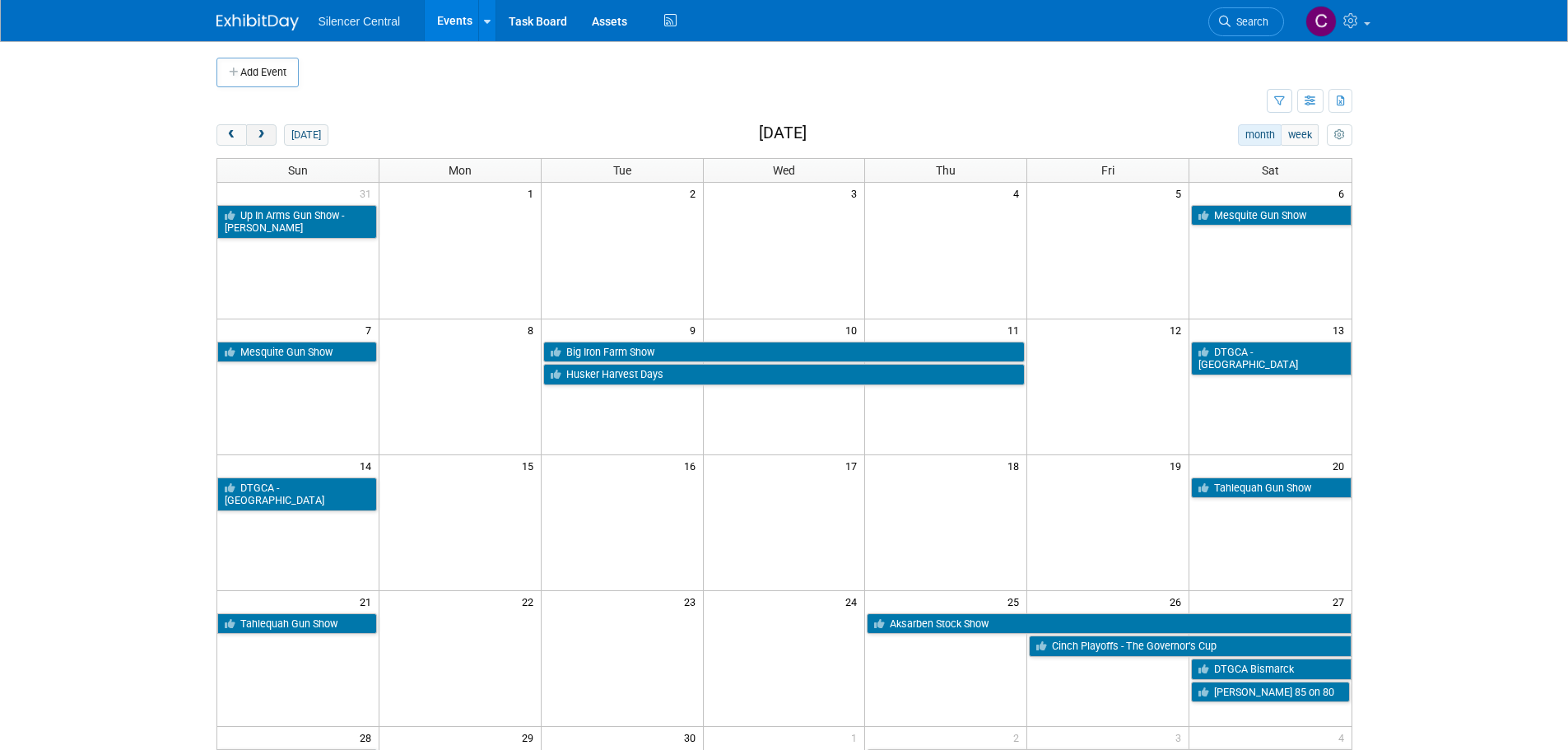
click at [262, 135] on span "next" at bounding box center [261, 135] width 12 height 11
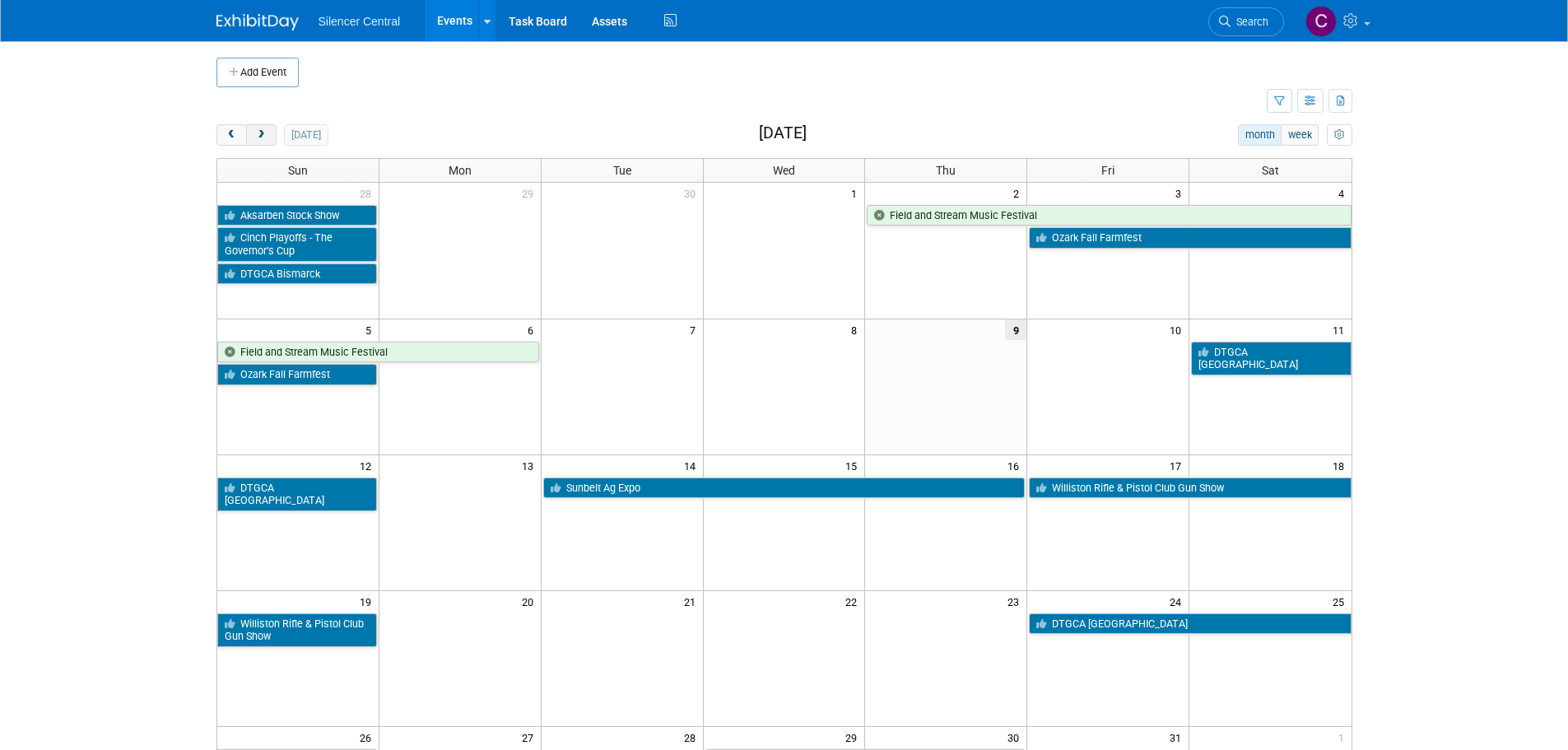
click at [262, 135] on span "next" at bounding box center [261, 135] width 12 height 11
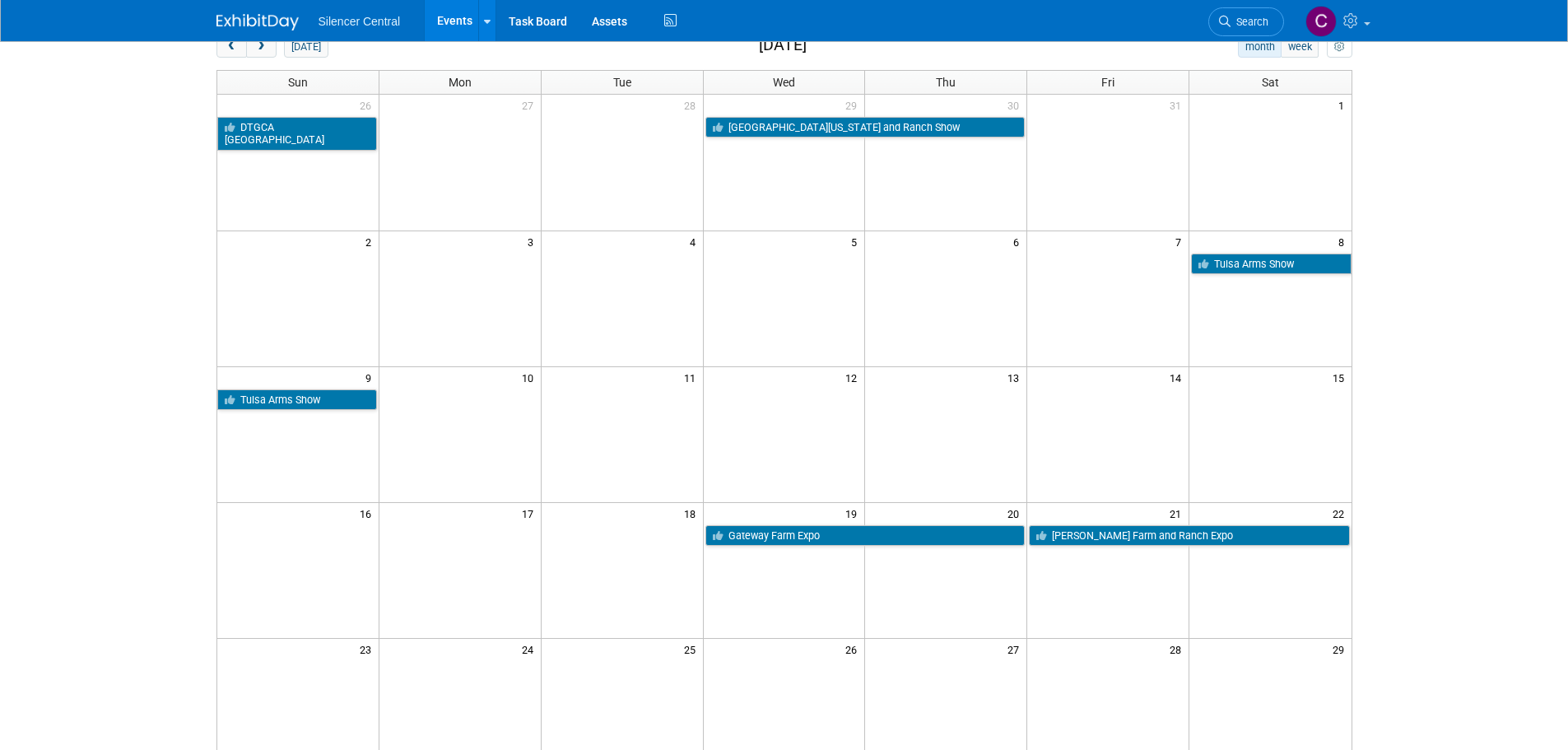
scroll to position [247, 0]
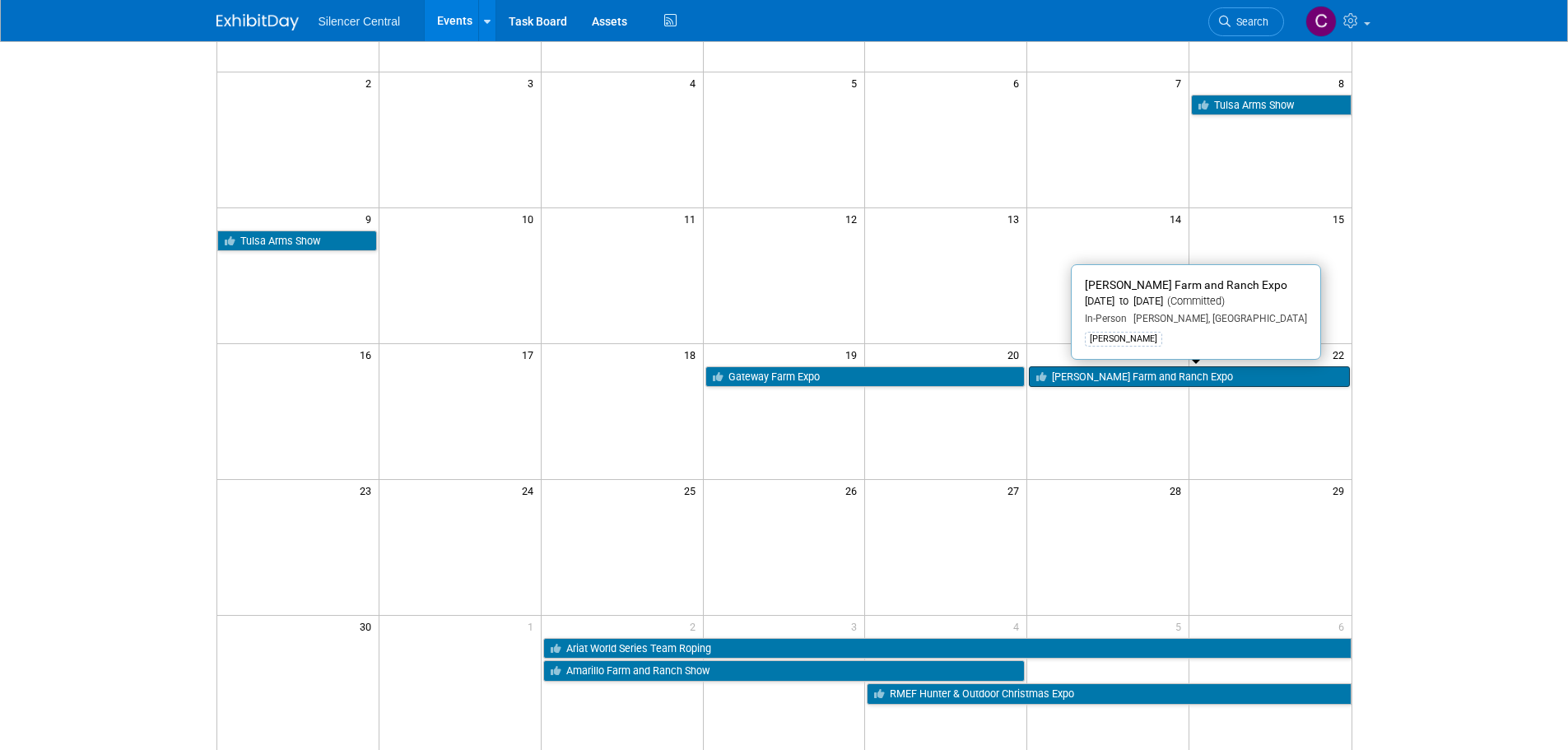
click at [1078, 373] on link "[PERSON_NAME] Farm and Ranch Expo" at bounding box center [1189, 377] width 320 height 21
